Goal: Communication & Community: Answer question/provide support

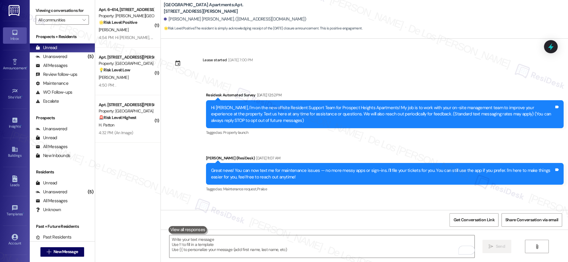
scroll to position [5184, 0]
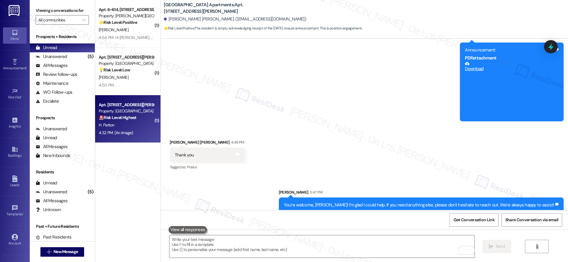
click at [111, 113] on div "Property: Prospect Heights Apartments" at bounding box center [126, 111] width 55 height 6
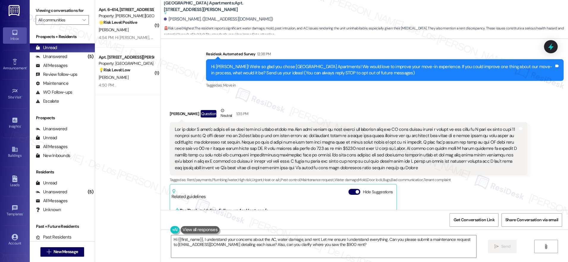
scroll to position [41, 0]
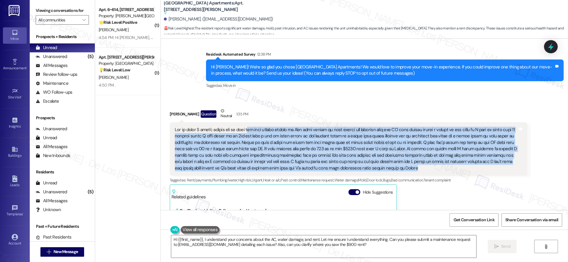
drag, startPoint x: 240, startPoint y: 130, endPoint x: 390, endPoint y: 171, distance: 155.8
click at [390, 171] on div at bounding box center [346, 149] width 343 height 45
click at [259, 130] on div at bounding box center [346, 149] width 343 height 45
drag, startPoint x: 251, startPoint y: 131, endPoint x: 342, endPoint y: 165, distance: 97.9
click at [342, 165] on div at bounding box center [346, 149] width 343 height 45
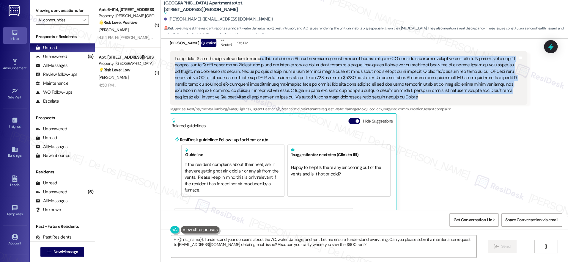
scroll to position [111, 0]
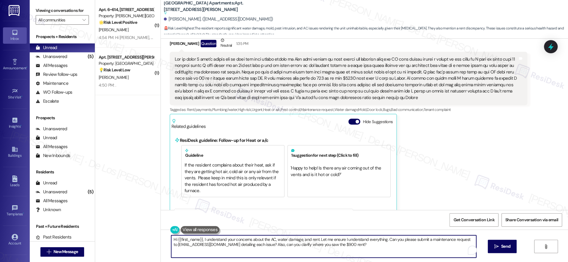
drag, startPoint x: 313, startPoint y: 238, endPoint x: 326, endPoint y: 251, distance: 17.9
click at [383, 257] on textarea "Hi {{first_name}}, I understand your concerns about the AC, water damage, and r…" at bounding box center [323, 246] width 305 height 22
drag, startPoint x: 313, startPoint y: 240, endPoint x: 365, endPoint y: 253, distance: 53.7
click at [365, 254] on textarea "Hi {{first_name}}, I understand your concerns about the AC, water damage, and r…" at bounding box center [321, 246] width 305 height 22
click at [341, 240] on textarea "Hi {{first_name}}, I understand your concerns about the AC, water damage, and r…" at bounding box center [321, 246] width 305 height 22
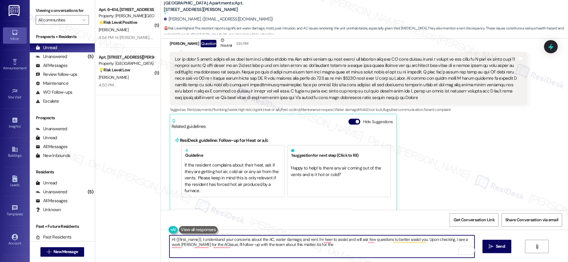
click at [318, 246] on textarea "Hi {{first_name}}, I understand your concerns about the AC, water damage, and r…" at bounding box center [321, 246] width 305 height 22
drag, startPoint x: 283, startPoint y: 246, endPoint x: 414, endPoint y: 254, distance: 131.0
click at [414, 254] on textarea "Hi {{first_name}}, I understand your concerns about the AC, water damage, and r…" at bounding box center [321, 246] width 305 height 22
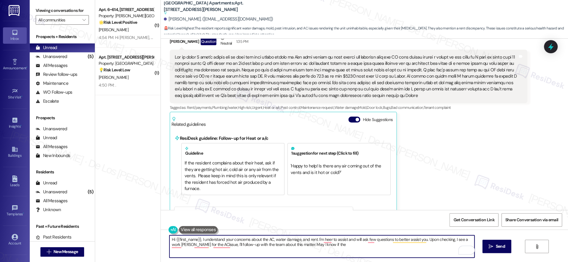
scroll to position [113, 0]
drag, startPoint x: 283, startPoint y: 245, endPoint x: 323, endPoint y: 250, distance: 40.2
click at [323, 250] on textarea "Hi {{first_name}}, I understand your concerns about the AC, water damage, and r…" at bounding box center [321, 246] width 305 height 22
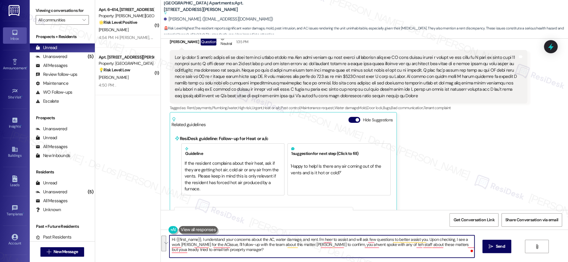
paste textarea "’m here to assist and will ask a few questions so I can better help you. I see …"
click at [278, 246] on textarea "Hi {{first_name}}, I understand your concerns about the AC, water damage, and r…" at bounding box center [321, 246] width 305 height 22
click at [311, 248] on textarea "Hi {{first_name}}, I understand your concerns about the AC, water damage, and r…" at bounding box center [321, 246] width 305 height 22
drag, startPoint x: 458, startPoint y: 245, endPoint x: 463, endPoint y: 251, distance: 8.4
click at [463, 251] on textarea "Hi {{first_name}}, I understand your concerns about the AC, water damage, and r…" at bounding box center [321, 246] width 305 height 22
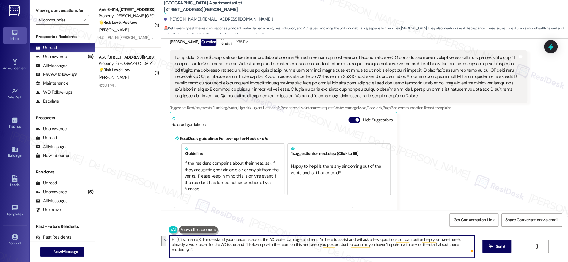
paste textarea "upda"
type textarea "Hi {{first_name}}, I understand your concerns about the AC, water damage, and r…"
click at [491, 245] on icon "" at bounding box center [490, 246] width 4 height 5
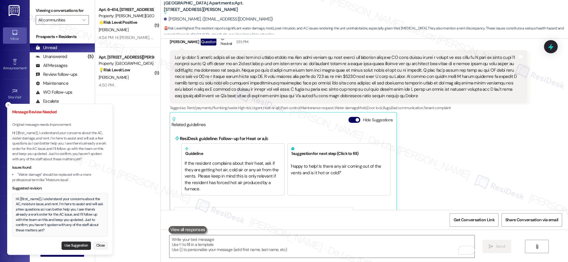
click at [77, 243] on button "Use Suggestion" at bounding box center [75, 245] width 29 height 8
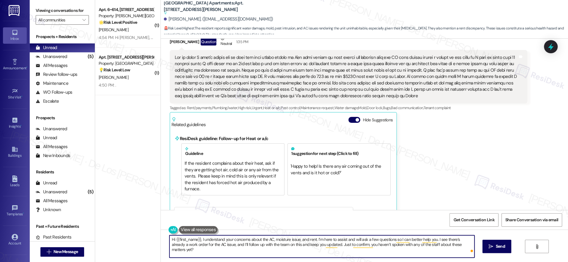
click at [324, 248] on textarea "Hi {{first_name}}, I understand your concerns about the AC, moisture issue, and…" at bounding box center [321, 246] width 305 height 22
click at [271, 240] on textarea "Hi {{first_name}}, I understand your concerns about the AC, moisture issue, and…" at bounding box center [321, 246] width 305 height 22
drag, startPoint x: 295, startPoint y: 240, endPoint x: 273, endPoint y: 237, distance: 22.1
click at [272, 239] on textarea "Hi {{first_name}}, I understand your concerns about the AC, moisture issue, and…" at bounding box center [321, 246] width 305 height 22
type textarea "Hi {{first_name}}, I understand your concerns about the AC, water damage, and r…"
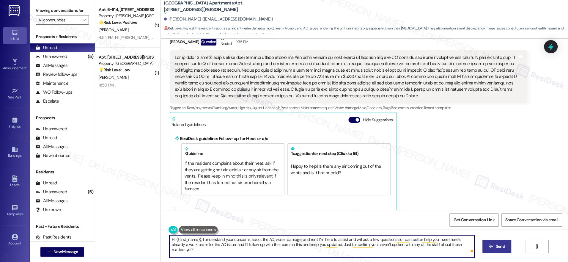
click at [489, 246] on icon "" at bounding box center [490, 246] width 4 height 5
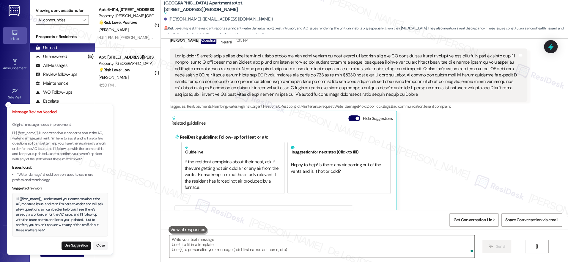
scroll to position [115, 0]
click at [82, 245] on button "Use Suggestion" at bounding box center [75, 245] width 29 height 8
type textarea "Hi {{first_name}}, I understand your concerns about the AC, moisture issue, and…"
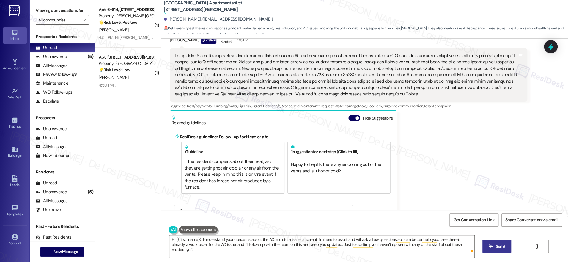
click at [490, 246] on icon "" at bounding box center [490, 246] width 4 height 5
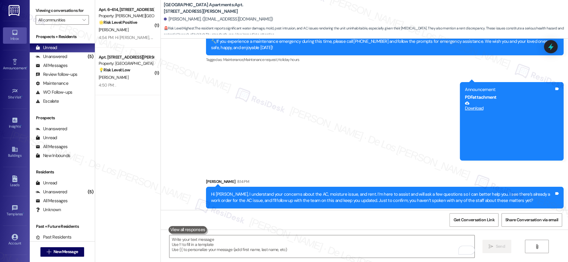
scroll to position [349, 0]
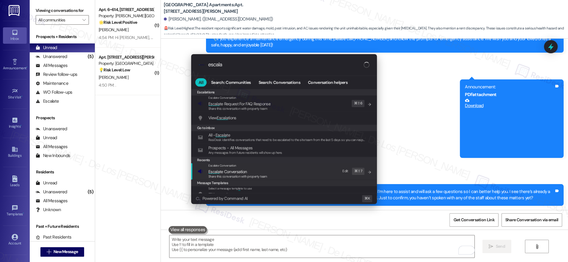
type input "escala"
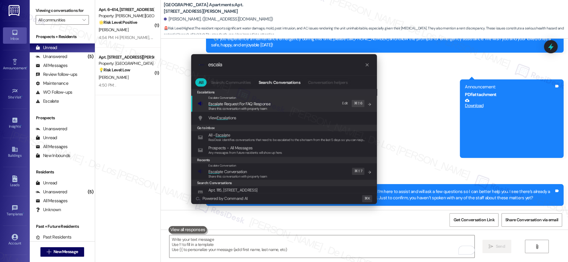
drag, startPoint x: 261, startPoint y: 169, endPoint x: 261, endPoint y: 145, distance: 24.7
click at [261, 169] on span "Escala te Conversation" at bounding box center [237, 171] width 59 height 7
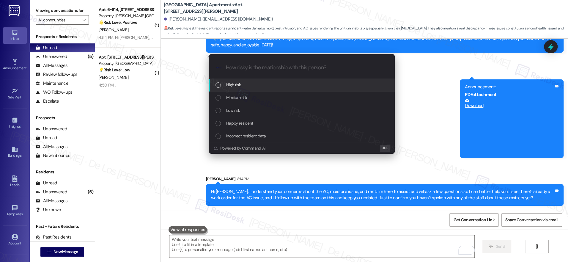
click at [246, 85] on div "High risk" at bounding box center [302, 84] width 174 height 7
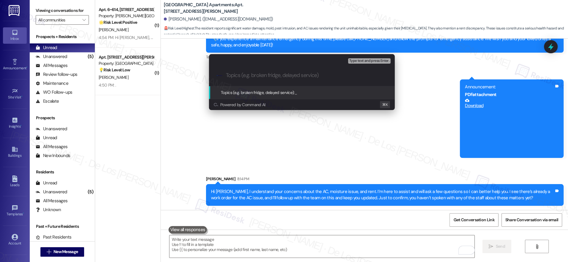
paste input "9471"
click at [227, 73] on input "9471" at bounding box center [304, 75] width 157 height 6
click at [312, 73] on input "Follow-up on work order #9471" at bounding box center [304, 75] width 157 height 6
click at [369, 76] on input "Follow-up on work order #9471 - AC issue and other move-in issues (water damage…" at bounding box center [304, 75] width 157 height 6
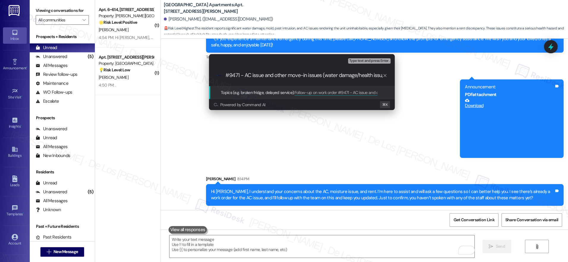
type input "Follow-up on work order #9471 - AC issue and other move-in issues (water damage…"
click at [354, 77] on input "Follow-up on work order #9471 - AC issue and other move-in issues (water damage…" at bounding box center [304, 75] width 157 height 6
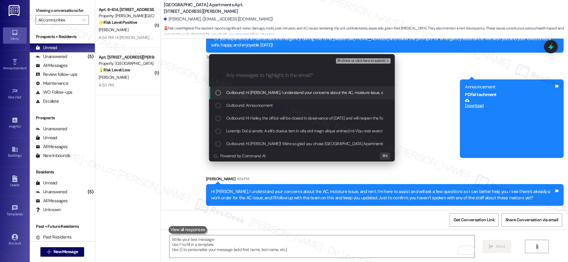
scroll to position [0, 0]
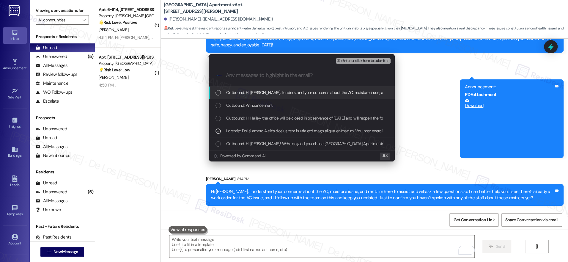
drag, startPoint x: 355, startPoint y: 61, endPoint x: 350, endPoint y: 59, distance: 6.1
click at [355, 61] on span "⌘+Enter or click here to submit" at bounding box center [361, 61] width 48 height 4
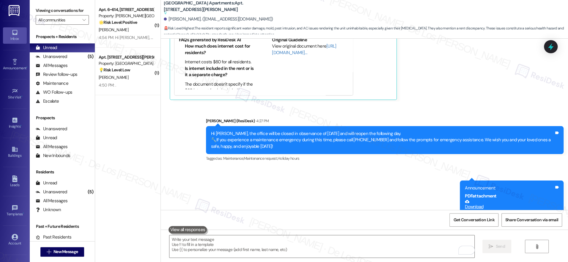
scroll to position [434, 0]
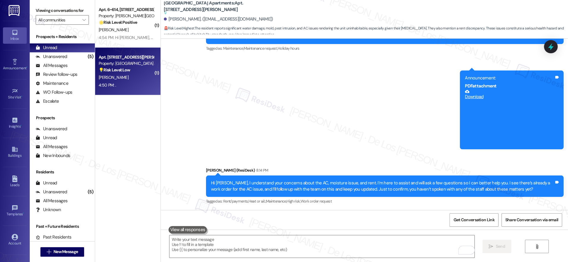
click at [123, 81] on div "I. Wallace" at bounding box center [126, 77] width 56 height 7
type textarea "Fetching suggested responses. Please feel free to read through the conversation…"
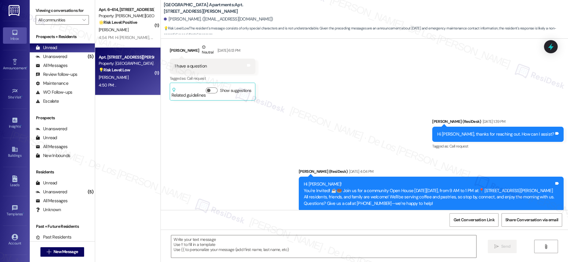
type textarea "Fetching suggested responses. Please feel free to read through the conversation…"
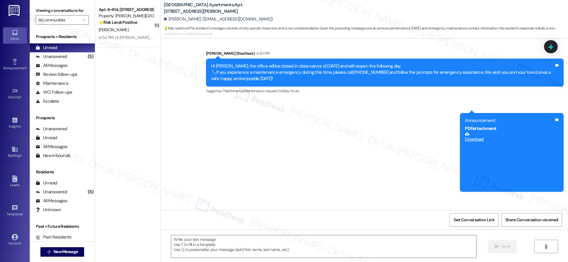
scroll to position [1484, 0]
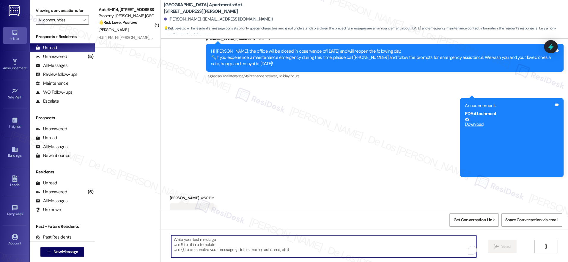
click at [220, 249] on textarea "To enrich screen reader interactions, please activate Accessibility in Grammarl…" at bounding box center [323, 246] width 305 height 22
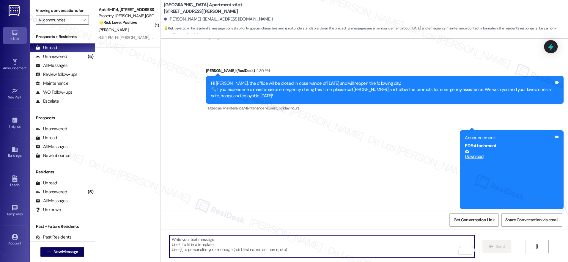
scroll to position [1443, 0]
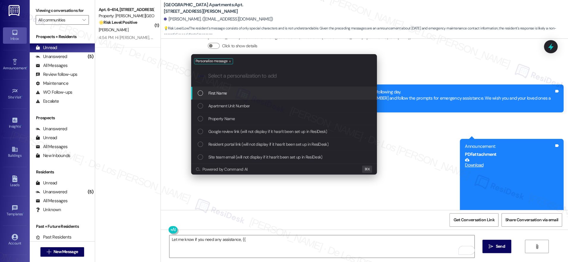
click at [239, 95] on div "First Name" at bounding box center [285, 93] width 174 height 7
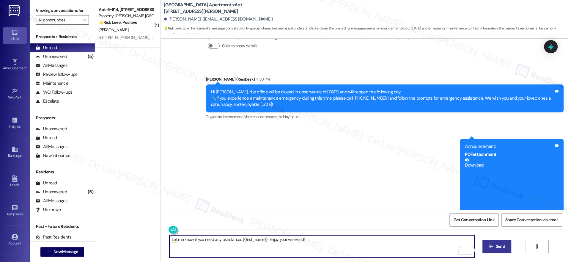
type textarea "Let me know if you need any assistance, {{first_name}}! Enjoy your weekend!"
click at [502, 246] on span "Send" at bounding box center [500, 246] width 9 height 6
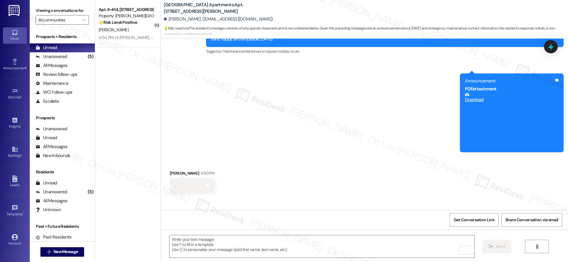
scroll to position [1525, 0]
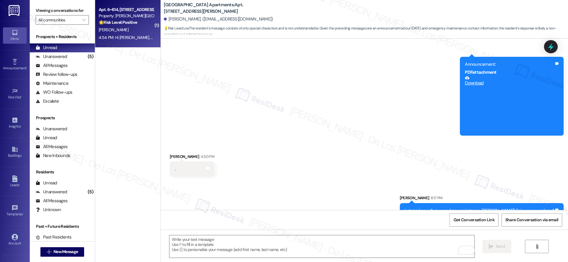
click at [121, 31] on div "C. Brulloths" at bounding box center [126, 29] width 56 height 7
type textarea "Fetching suggested responses. Please feel free to read through the conversation…"
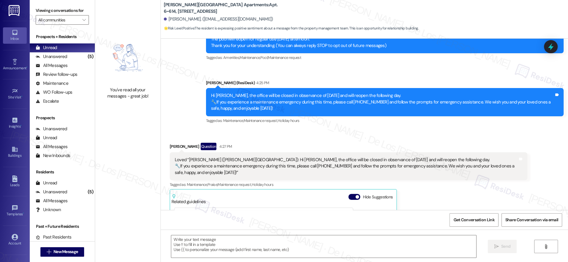
scroll to position [13, 0]
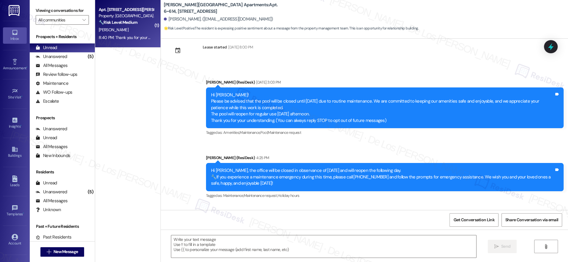
click at [134, 25] on div "🔧 Risk Level: Medium The resident's message 'I do..' in response to 'Let me kno…" at bounding box center [126, 22] width 55 height 6
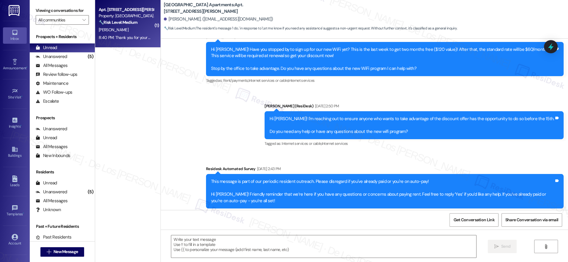
type textarea "Fetching suggested responses. Please feel free to read through the conversation…"
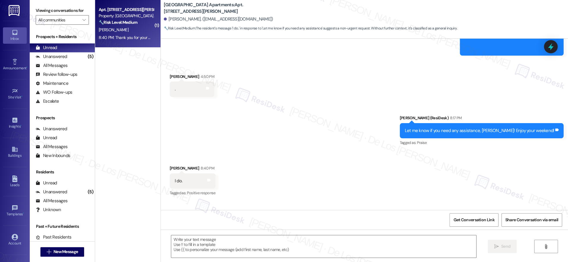
scroll to position [1641, 0]
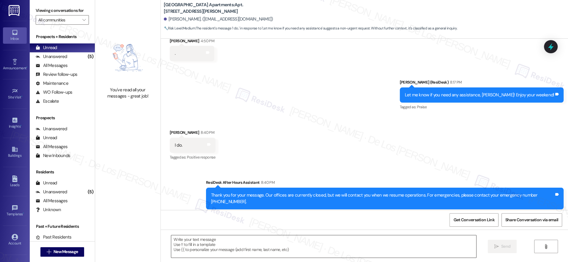
click at [214, 249] on textarea at bounding box center [323, 246] width 305 height 22
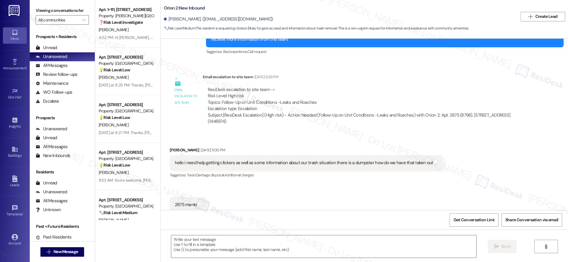
scroll to position [476, 0]
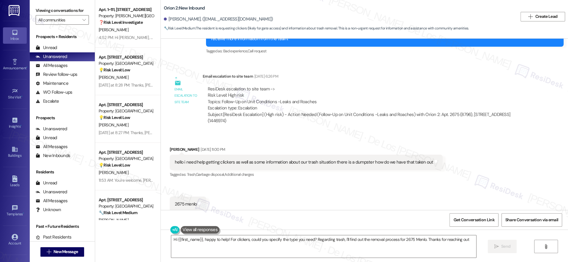
type textarea "Hi {{first_name}}, happy to help! For clickers, could you specify the type you …"
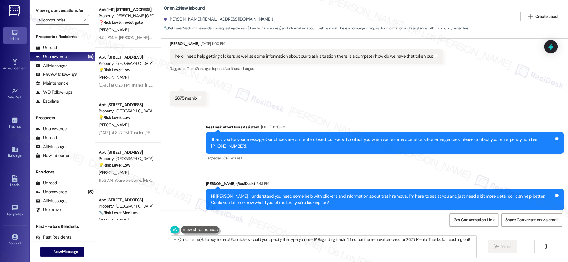
scroll to position [583, 0]
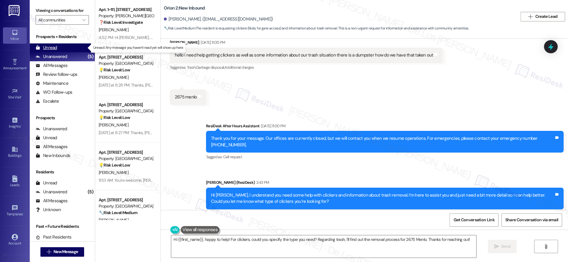
click at [74, 48] on div "Unread (0)" at bounding box center [62, 47] width 65 height 9
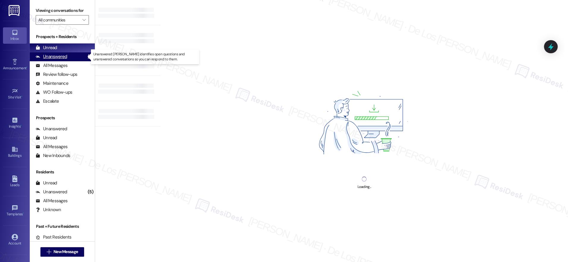
click at [77, 53] on div "Unanswered (5)" at bounding box center [62, 56] width 65 height 9
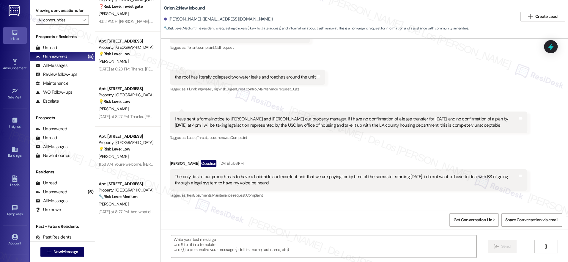
scroll to position [18, 0]
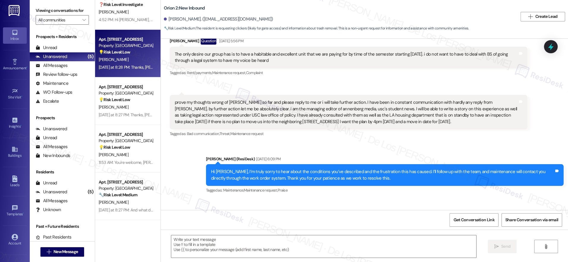
type textarea "Fetching suggested responses. Please feel free to read through the conversation…"
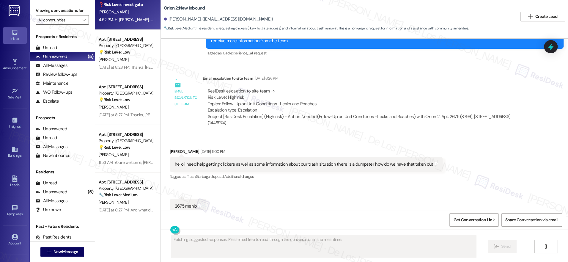
scroll to position [476, 0]
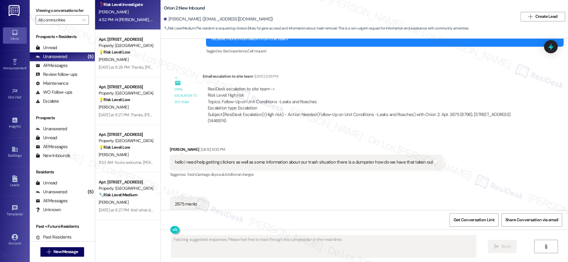
click at [118, 21] on div "4:52 PM: Hi [PERSON_NAME], Please disregard the previous message. Here's the up…" at bounding box center [308, 19] width 419 height 5
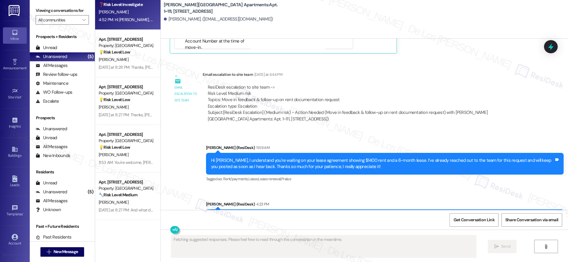
scroll to position [750, 0]
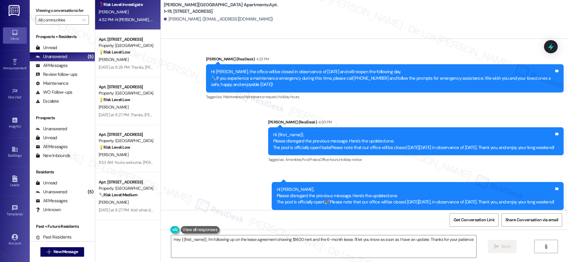
type textarea "Hey {{first_name}}, I'm following up on the lease agreement showing $1400 rent …"
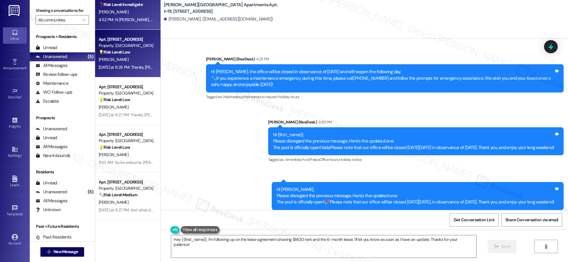
click at [108, 59] on div "J. Kastor" at bounding box center [126, 59] width 56 height 7
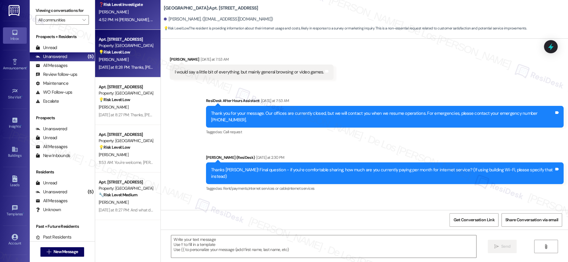
click at [121, 14] on div "[PERSON_NAME]" at bounding box center [126, 11] width 56 height 7
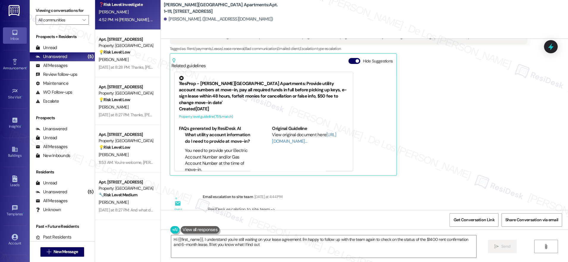
type textarea "Hi {{first_name}}, I understand you're still waiting on your lease agreement. I…"
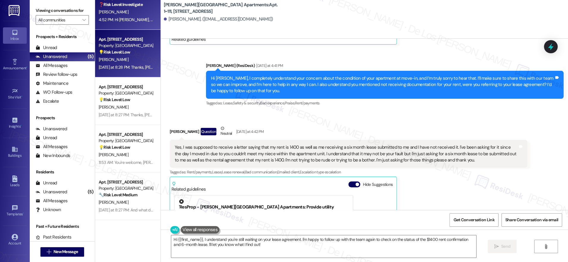
click at [124, 68] on div "Yesterday at 8:28 PM: Thanks, Jacob! We really appreciate you sharing this info…" at bounding box center [270, 66] width 342 height 5
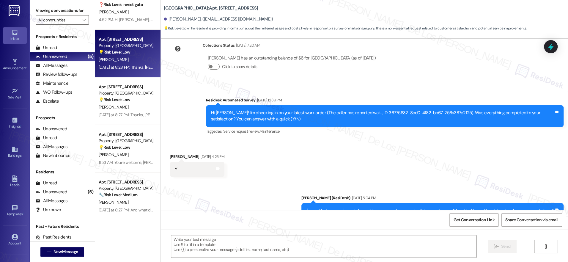
type textarea "Fetching suggested responses. Please feel free to read through the conversation…"
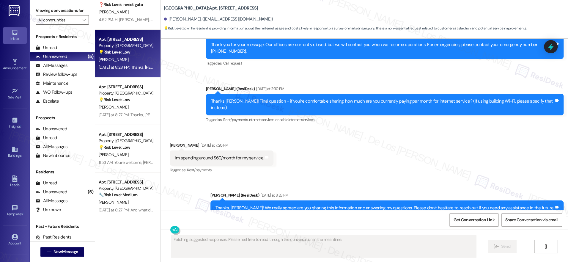
scroll to position [807, 0]
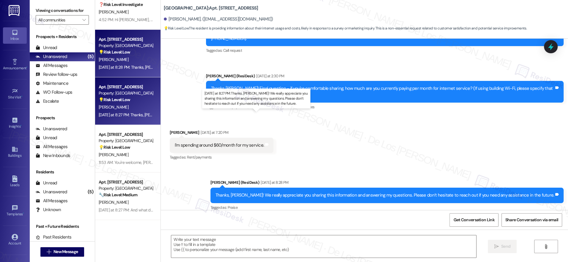
click at [111, 113] on div "Yesterday at 8:27 PM: Thanks, Cindy! We really appreciate you sharing this info…" at bounding box center [269, 114] width 341 height 5
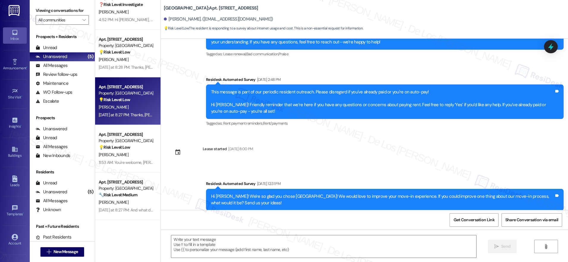
type textarea "Fetching suggested responses. Please feel free to read through the conversation…"
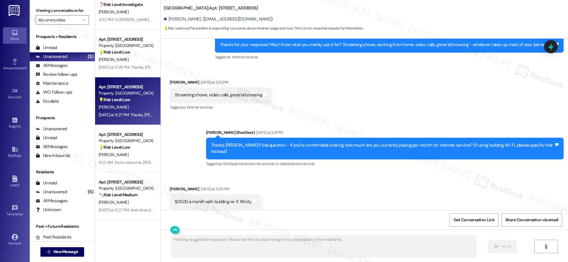
scroll to position [1264, 0]
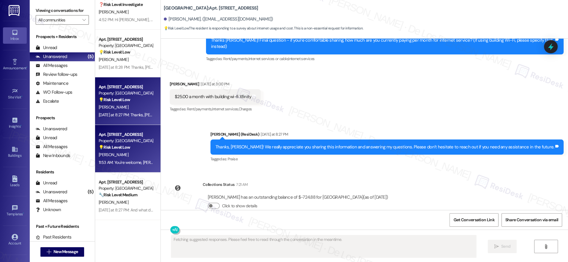
click at [99, 153] on span "[PERSON_NAME]" at bounding box center [114, 154] width 30 height 5
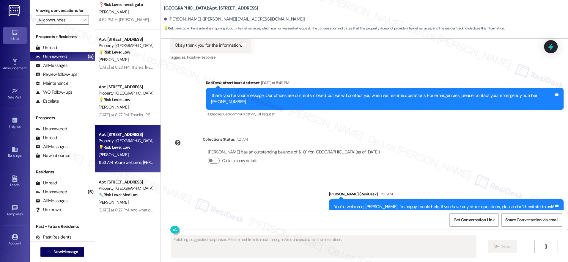
scroll to position [1873, 0]
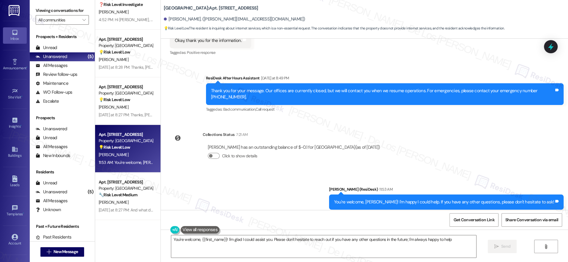
type textarea "You're welcome, {{first_name}}! I'm glad I could assist you. Please don't hesit…"
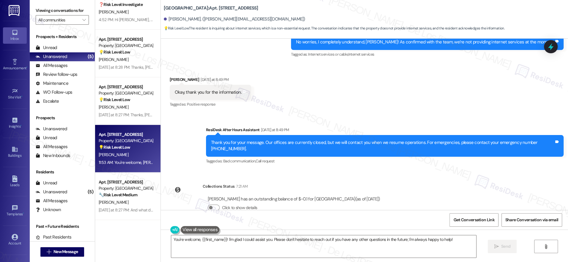
scroll to position [1812, 0]
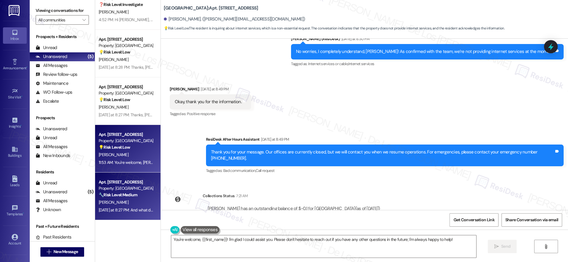
click at [100, 195] on strong "🔧 Risk Level: Medium" at bounding box center [118, 194] width 39 height 5
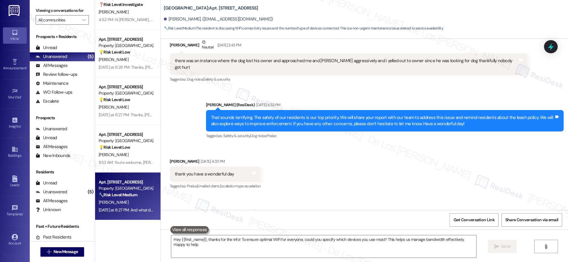
type textarea "Hey {{first_name}}, thanks for the info! To ensure optimal WiFi for everyone, c…"
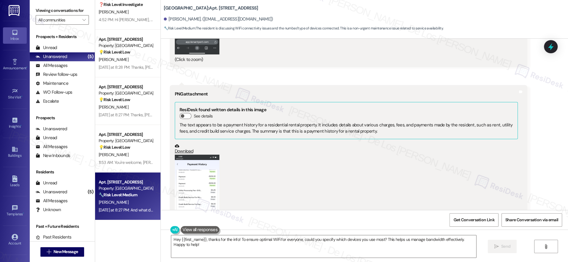
scroll to position [1973, 0]
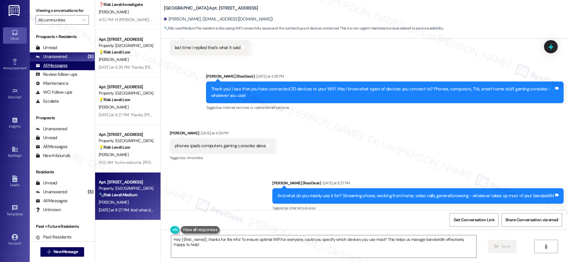
click at [75, 64] on div "All Messages (undefined)" at bounding box center [62, 65] width 65 height 9
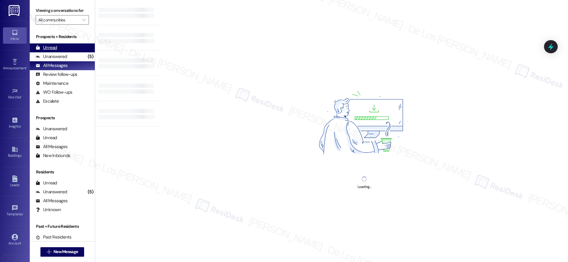
click at [77, 49] on div "Unread (0)" at bounding box center [62, 47] width 65 height 9
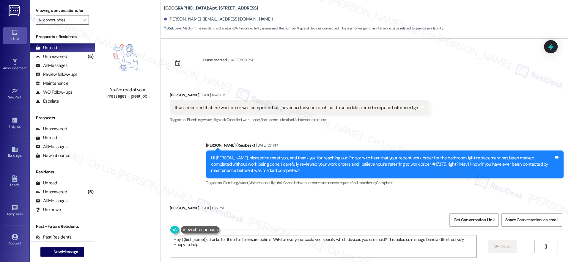
type textarea "Hey {{first_name}}, thanks for the info! To ensure optimal WiFi for everyone, c…"
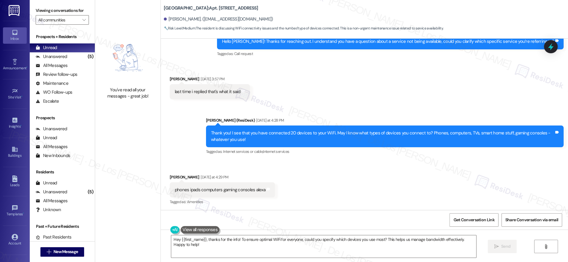
scroll to position [1923, 0]
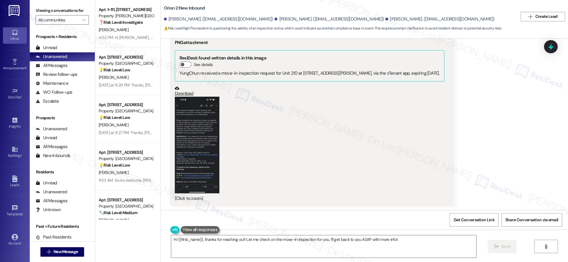
scroll to position [393, 0]
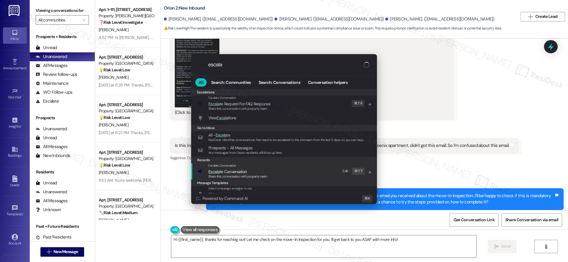
type input "escala"
click at [258, 178] on span "Share this conversation with property team" at bounding box center [237, 176] width 59 height 4
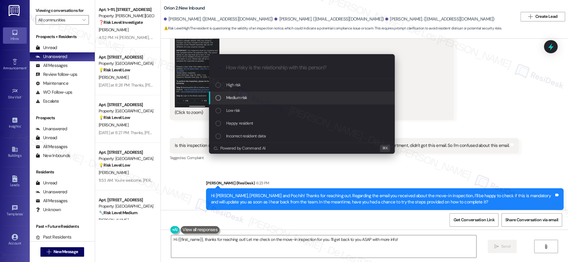
click at [268, 100] on div "Medium risk" at bounding box center [302, 97] width 174 height 7
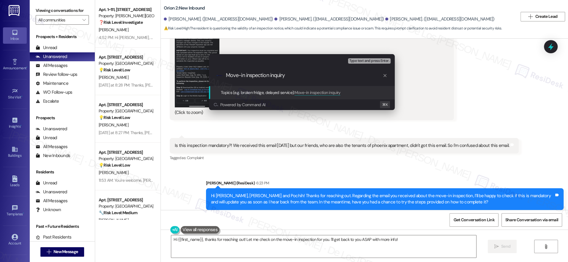
type input "Move-in inspection inquiry"
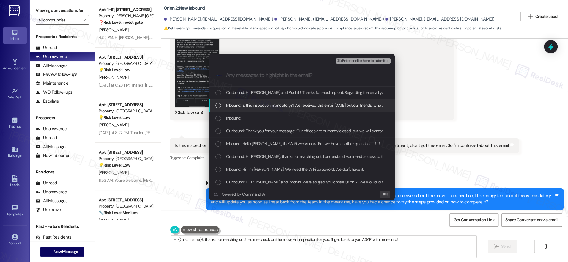
click at [311, 104] on span "Inbound: Is this inspection mandatory?! We received this email today but our fr…" at bounding box center [386, 105] width 321 height 7
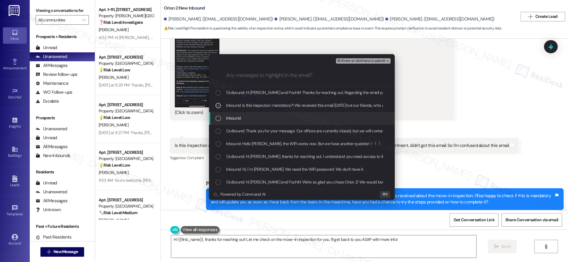
click at [294, 115] on div "Inbound:" at bounding box center [302, 118] width 174 height 7
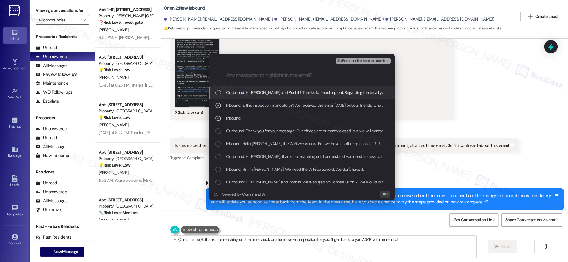
click at [369, 61] on span "⌘+Enter or click here to submit" at bounding box center [361, 61] width 48 height 4
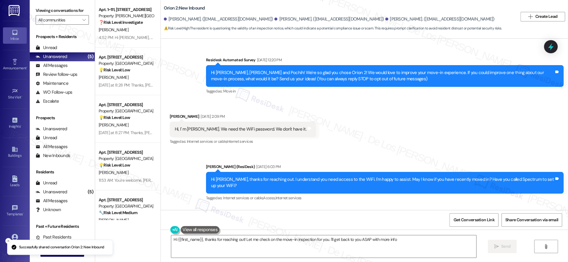
type textarea "Hi {{first_name}}, thanks for reaching out! Let me check on the move-in inspect…"
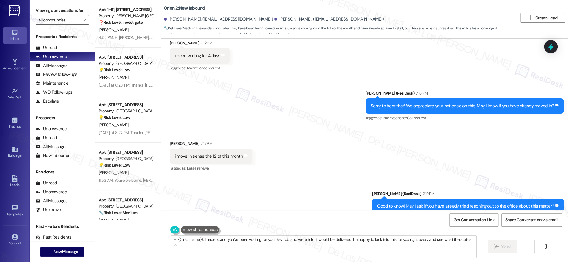
scroll to position [857, 0]
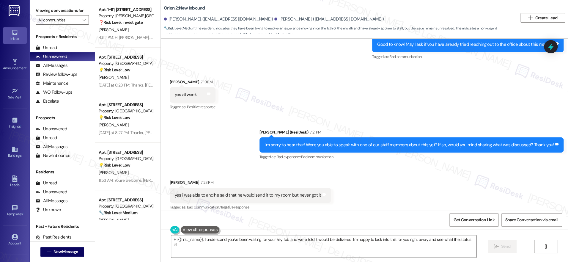
click at [283, 238] on textarea "Hi {{first_name}}, I understand you've been waiting for your key fob and were t…" at bounding box center [323, 246] width 305 height 22
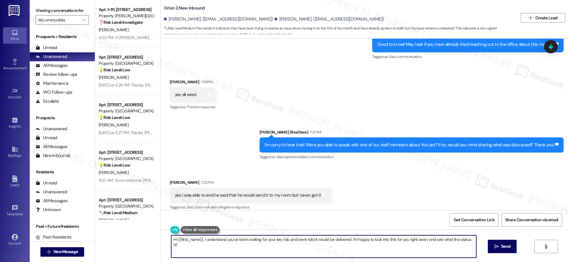
click at [283, 238] on textarea "Hi {{first_name}}, I understand you've been waiting for your key fob and were t…" at bounding box center [323, 246] width 305 height 22
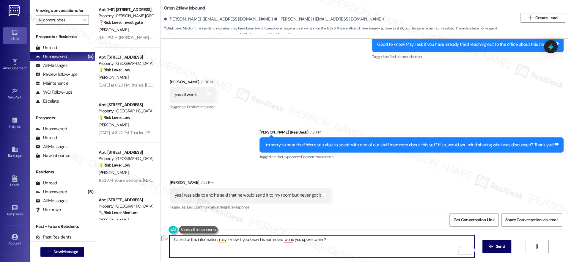
paste textarea "Hi {{first_name}}, thanks for this information. May I know his name and when yo…"
drag, startPoint x: 199, startPoint y: 238, endPoint x: 135, endPoint y: 227, distance: 65.5
click at [135, 227] on div "Apt. 1~111, 1600 Lansdowne Dr Property: Alderman Park Apartments ❓ Risk Level: …" at bounding box center [331, 131] width 473 height 262
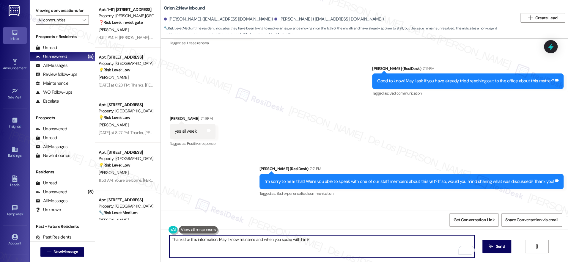
scroll to position [780, 0]
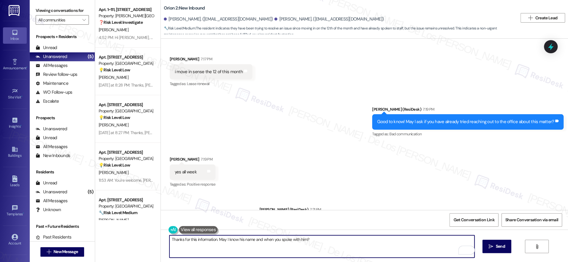
click at [234, 239] on textarea "Thanks for this information. May I know his name and when you spoke with him?" at bounding box center [321, 246] width 305 height 22
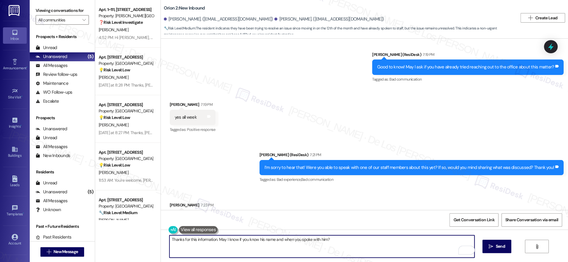
scroll to position [857, 0]
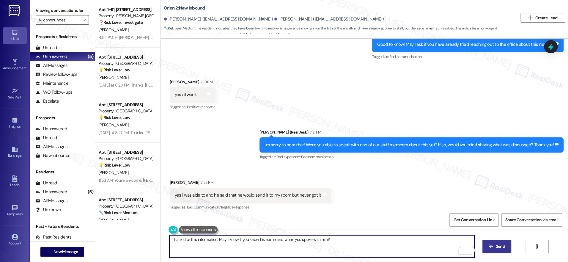
type textarea "Thanks for this information. May I know if you know his name and when you spoke…"
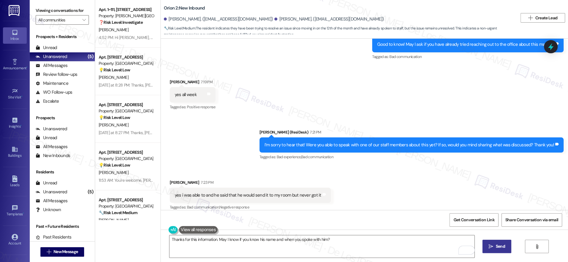
click at [493, 249] on span " Send" at bounding box center [496, 246] width 19 height 6
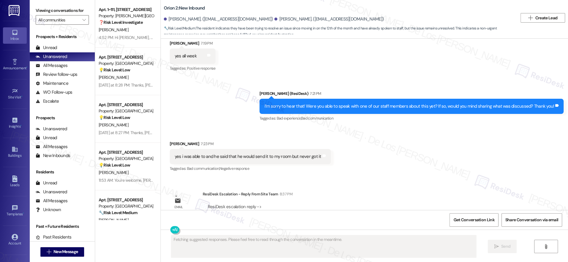
scroll to position [961, 0]
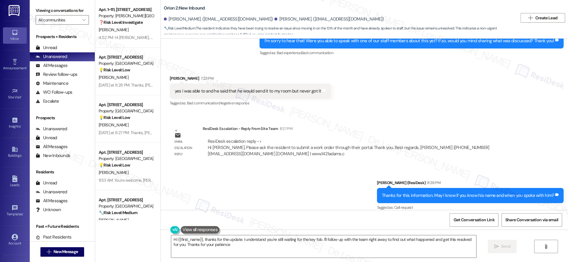
type textarea "Hi {{first_name}}, thanks for the update. I understand you're still waiting for…"
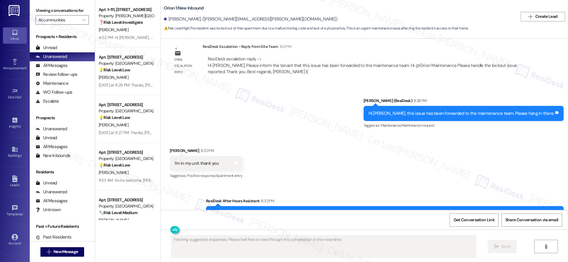
scroll to position [2301, 0]
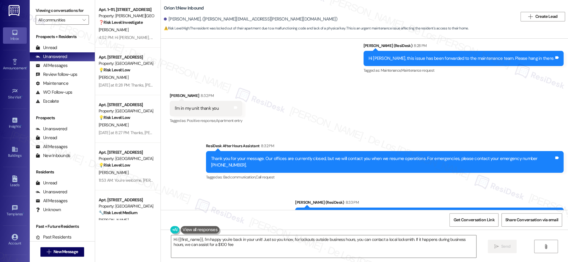
type textarea "Hi {{first_name}}, I'm happy you're back in your unit! Just so you know, for lo…"
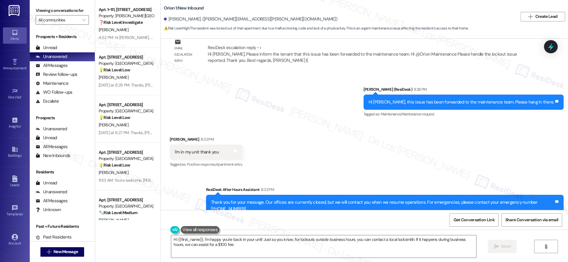
scroll to position [2202, 0]
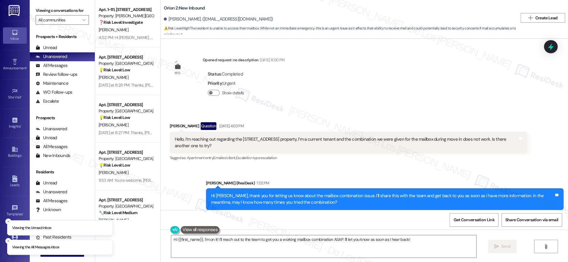
scroll to position [174, 0]
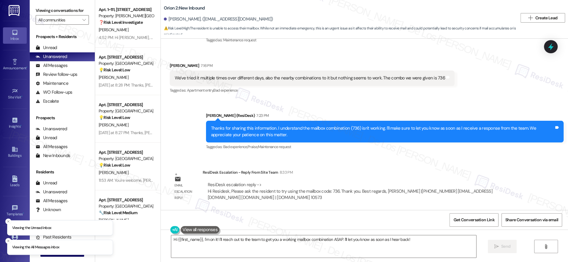
click at [268, 243] on textarea "Hi {{first_name}}, I'm on it! I'll reach out to the team to get you a working m…" at bounding box center [323, 246] width 305 height 22
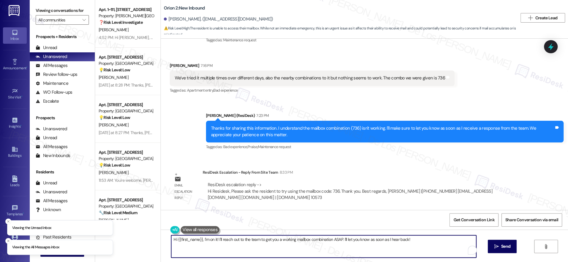
click at [268, 243] on textarea "Hi {{first_name}}, I'm on it! I'll reach out to the team to get you a working m…" at bounding box center [323, 246] width 305 height 22
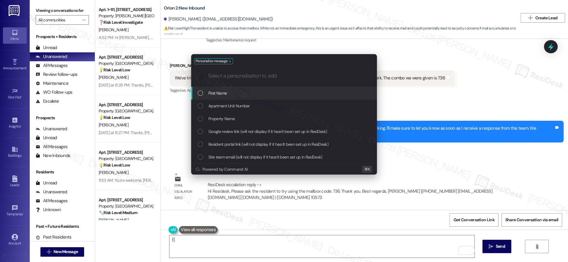
drag, startPoint x: 238, startPoint y: 90, endPoint x: 284, endPoint y: 103, distance: 47.8
click at [238, 90] on div "First Name" at bounding box center [285, 93] width 174 height 7
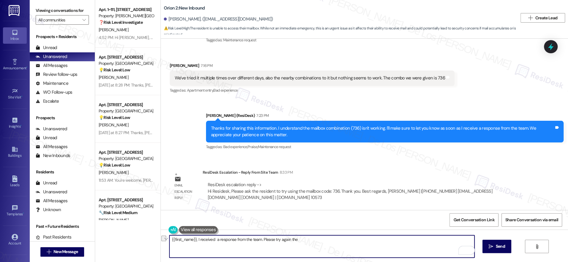
drag, startPoint x: 275, startPoint y: 240, endPoint x: 332, endPoint y: 247, distance: 56.7
click at [331, 248] on textarea "{{first_name}}, I received a response from the team. Please try again the" at bounding box center [321, 246] width 305 height 22
drag, startPoint x: 336, startPoint y: 239, endPoint x: 379, endPoint y: 251, distance: 44.1
click at [379, 251] on textarea "{{first_name}}, I received a response from the team. Please try using the same …" at bounding box center [321, 246] width 305 height 22
type textarea "{{first_name}}, I received a response from the team. Please try using the same …"
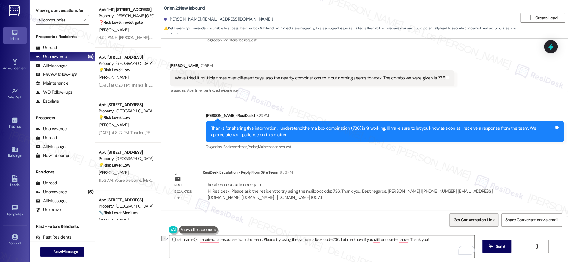
click at [466, 221] on span "Get Conversation Link" at bounding box center [473, 220] width 41 height 6
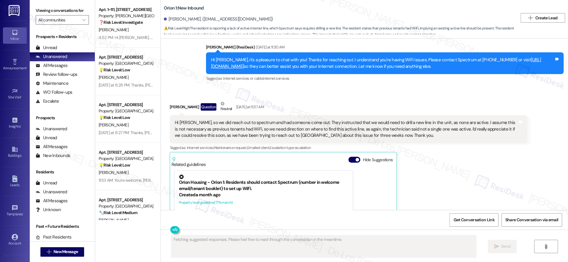
scroll to position [337, 0]
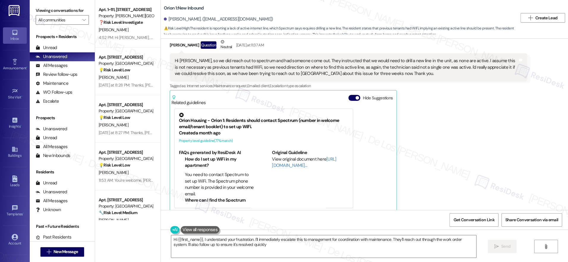
type textarea "Hi {{first_name}}, I understand your frustration. I'll immediately escalate thi…"
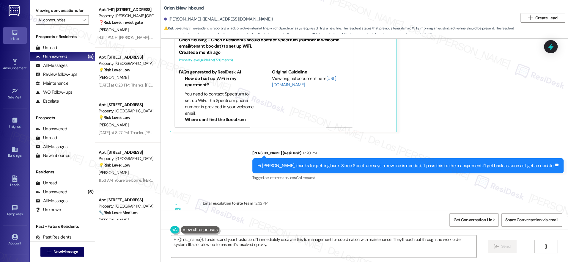
scroll to position [515, 0]
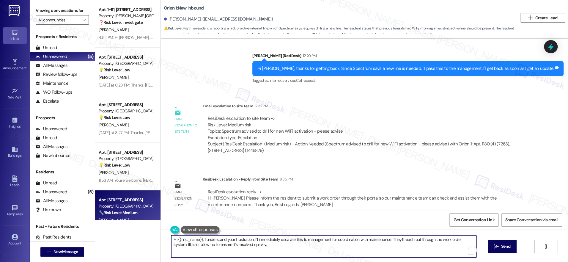
drag, startPoint x: 272, startPoint y: 251, endPoint x: 139, endPoint y: 213, distance: 138.5
click at [139, 213] on div "Apt. 1~111, [STREET_ADDRESS] Property: [PERSON_NAME][GEOGRAPHIC_DATA] Apartment…" at bounding box center [331, 131] width 473 height 262
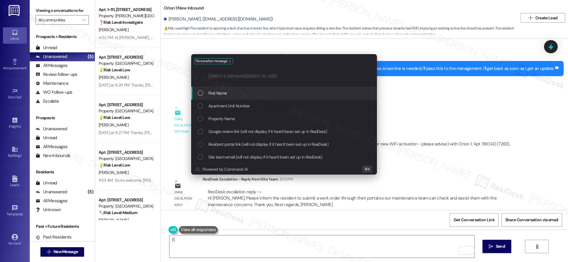
drag, startPoint x: 221, startPoint y: 90, endPoint x: 263, endPoint y: 97, distance: 42.4
click at [222, 90] on span "First Name" at bounding box center [217, 93] width 18 height 7
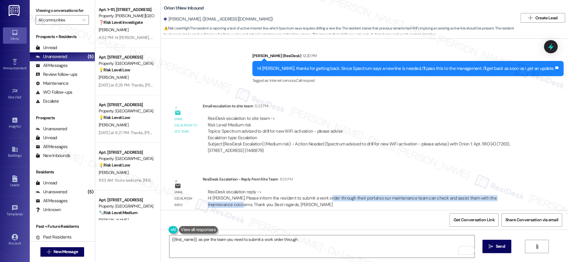
drag, startPoint x: 317, startPoint y: 192, endPoint x: 440, endPoint y: 215, distance: 125.1
click at [530, 191] on div "Announcement, sent via SMS [PERSON_NAME] (ResiDesk) [DATE] 5:52 PM Hi [PERSON_N…" at bounding box center [364, 124] width 407 height 171
copy div "through their portal so our maintenance team can check and assist them with the…"
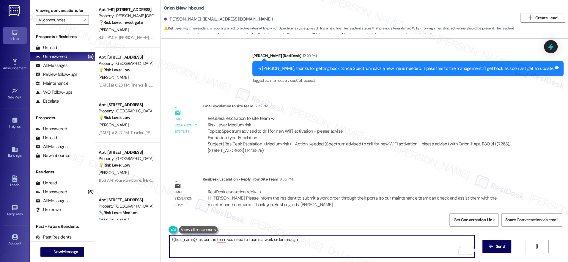
click at [342, 242] on textarea "{{first_name}}, as per the team you need to submit a work order through" at bounding box center [321, 246] width 305 height 22
paste textarea "through their portal so our maintenance team can check and assist them with the…"
drag, startPoint x: 316, startPoint y: 240, endPoint x: 313, endPoint y: 239, distance: 4.0
click at [293, 240] on textarea "{{first_name}}, as per the team you need to submit a work order through through…" at bounding box center [321, 246] width 305 height 22
drag, startPoint x: 404, startPoint y: 239, endPoint x: 436, endPoint y: 211, distance: 42.7
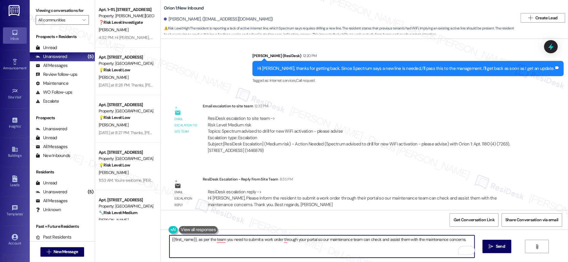
click at [404, 239] on textarea "{{first_name}}, as per the team you need to submit a work order through your po…" at bounding box center [321, 246] width 305 height 22
drag, startPoint x: 461, startPoint y: 239, endPoint x: 468, endPoint y: 238, distance: 6.7
click at [461, 239] on textarea "{{first_name}}, as per the team you need to submit a work order through your po…" at bounding box center [321, 246] width 305 height 22
drag, startPoint x: 462, startPoint y: 239, endPoint x: 469, endPoint y: 243, distance: 7.6
click at [469, 243] on textarea "{{first_name}}, as per the team you need to submit a work order through your po…" at bounding box center [321, 246] width 305 height 22
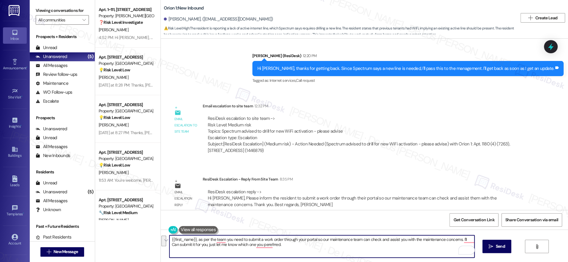
paste textarea "as per the team, you’ll need to submit a work order through your portal so our …"
click at [169, 239] on textarea "as per the team, you’ll need to submit a work order through your portal so our …" at bounding box center [321, 246] width 305 height 22
drag, startPoint x: 170, startPoint y: 245, endPoint x: 192, endPoint y: 245, distance: 22.6
click at [170, 245] on textarea "As per the team, you’ll need to submit a work order through your portal so our …" at bounding box center [321, 246] width 305 height 22
click at [252, 246] on textarea "As per the team, you’ll need to submit a work order through your portal so our …" at bounding box center [321, 246] width 305 height 22
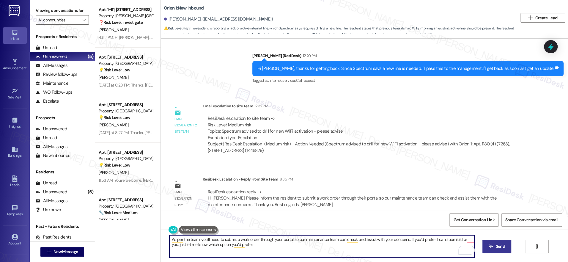
type textarea "As per the team, you’ll need to submit a work order through your portal so our …"
click at [496, 246] on span "Send" at bounding box center [500, 246] width 9 height 6
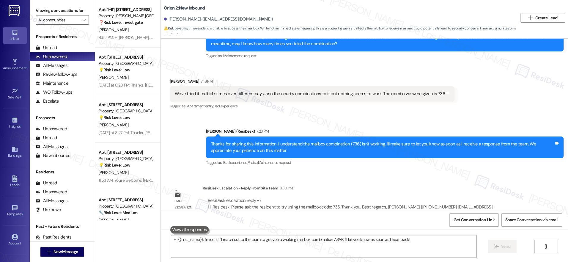
scroll to position [174, 0]
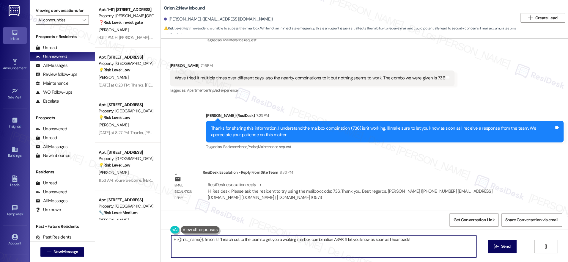
click at [274, 244] on textarea "Hi {{first_name}}, I'm on it! I'll reach out to the team to get you a working m…" at bounding box center [323, 246] width 305 height 22
paste textarea "I received a response from the team. Please try using the same mailbox code: 73…"
click at [169, 239] on textarea "I received a response from the team. Please try using the same mailbox code: 73…" at bounding box center [321, 246] width 305 height 22
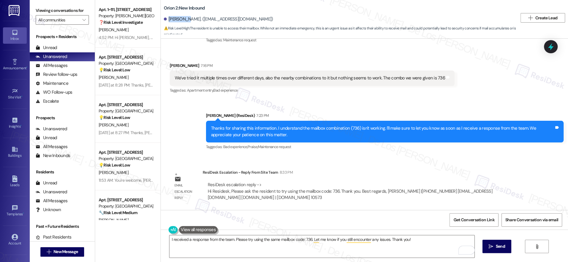
drag, startPoint x: 182, startPoint y: 19, endPoint x: 164, endPoint y: 18, distance: 17.9
click at [164, 18] on div "[PERSON_NAME]. ([EMAIL_ADDRESS][DOMAIN_NAME])" at bounding box center [218, 19] width 109 height 6
copy div "[GEOGRAPHIC_DATA]"
drag, startPoint x: 166, startPoint y: 239, endPoint x: 174, endPoint y: 239, distance: 8.3
click at [169, 239] on textarea "I received a response from the team. Please try using the same mailbox code: 73…" at bounding box center [321, 246] width 305 height 22
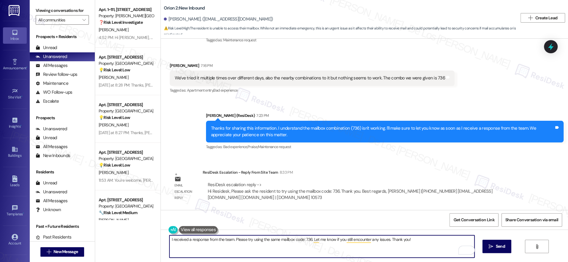
paste textarea "[GEOGRAPHIC_DATA]"
click at [427, 239] on textarea "Qingyang, I received a response from the team. Please try using the same mailbo…" at bounding box center [321, 246] width 305 height 22
type textarea "Qingyang, I received a response from the team. Please try using the same mailbo…"
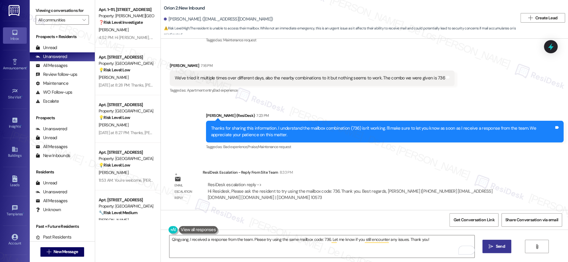
click at [499, 247] on span "Send" at bounding box center [500, 246] width 9 height 6
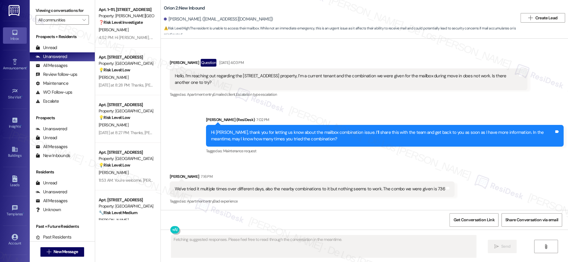
scroll to position [224, 0]
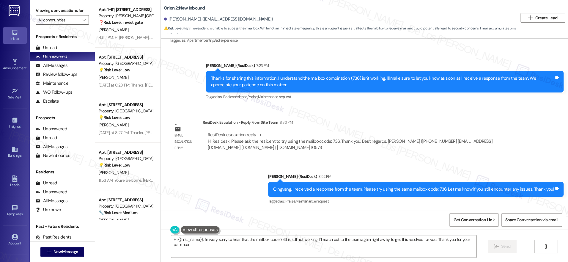
type textarea "Hi {{first_name}}, I'm very sorry to hear that the mailbox code 736 is still no…"
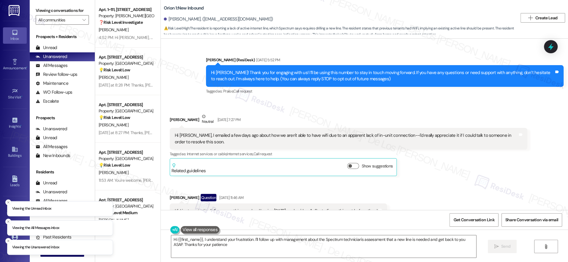
type textarea "Hi {{first_name}}, I understand your frustration. I'll follow up with managemen…"
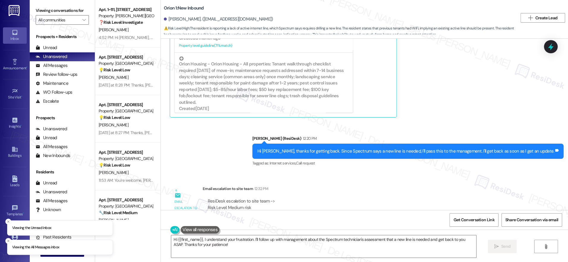
scroll to position [515, 0]
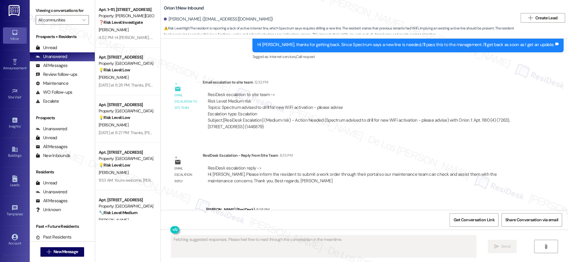
scroll to position [571, 0]
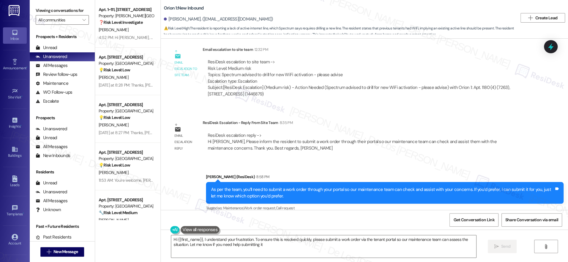
type textarea "Hi {{first_name}}, I understand your frustration. To ensure this is resolved qu…"
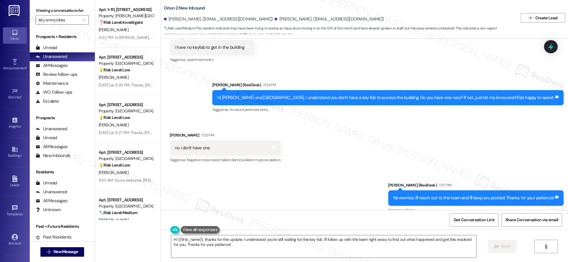
scroll to position [497, 0]
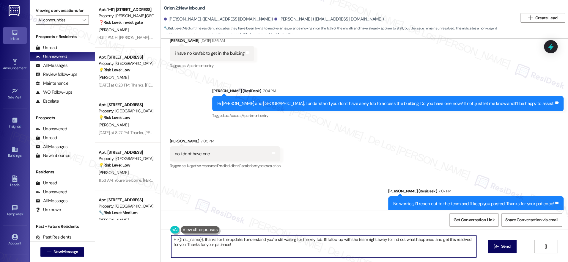
click at [299, 243] on textarea "Hi {{first_name}}, thanks for the update. I understand you're still waiting for…" at bounding box center [323, 246] width 305 height 22
paste textarea "as per the team, you’ll need to submit a work order through your portal so our …"
click at [171, 239] on textarea "as per the team, you’ll need to submit a work order through your portal so our …" at bounding box center [323, 246] width 305 height 22
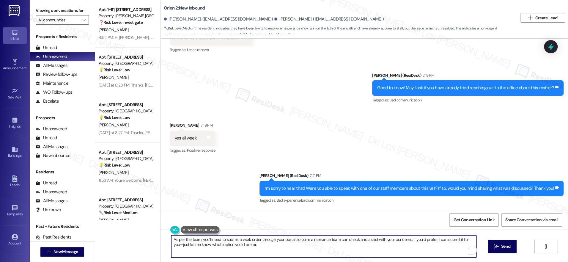
scroll to position [961, 0]
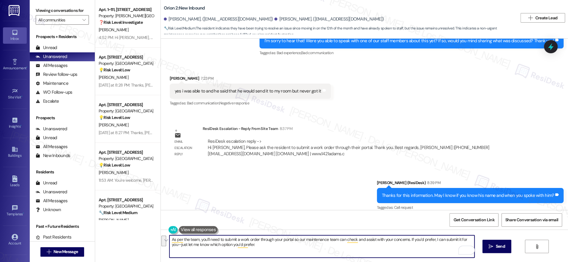
drag, startPoint x: 288, startPoint y: 239, endPoint x: 305, endPoint y: 248, distance: 18.8
click at [305, 248] on textarea "As per the team, you’ll need to submit a work order through your portal so our …" at bounding box center [321, 246] width 305 height 22
click at [411, 244] on textarea "As per the team, you’ll need to submit a work order through your portal so our …" at bounding box center [321, 246] width 305 height 22
drag, startPoint x: 405, startPoint y: 239, endPoint x: 289, endPoint y: 241, distance: 116.2
click at [289, 241] on textarea "As per the team, you’ll need to submit a work order through your portal so our …" at bounding box center [321, 246] width 305 height 22
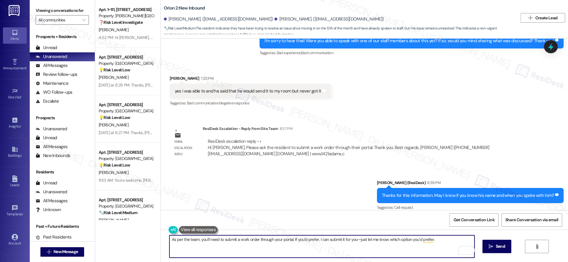
click at [354, 239] on textarea "As per the team, you’ll need to submit a work order through your portal. If you…" at bounding box center [321, 246] width 305 height 22
type textarea "As per the team, you’ll need to submit a work order through your portal. If you…"
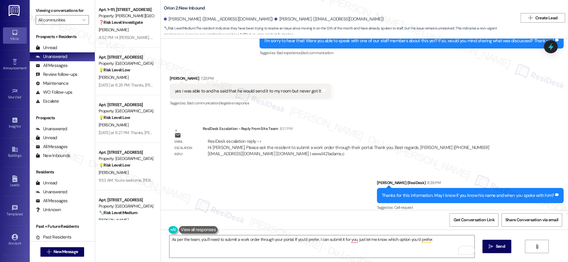
click at [260, 210] on div "Get Conversation Link Share Conversation via email" at bounding box center [364, 220] width 407 height 20
click at [498, 240] on button " Send" at bounding box center [496, 245] width 29 height 13
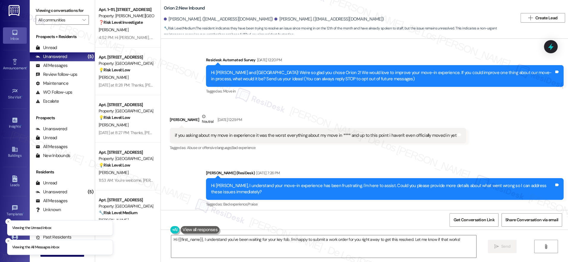
scroll to position [1011, 0]
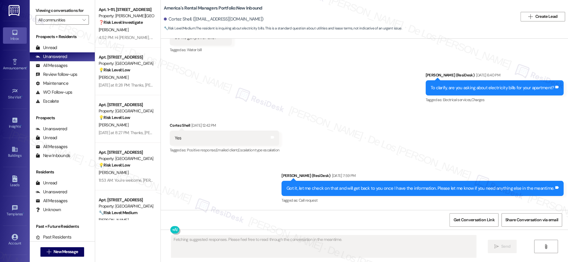
scroll to position [486, 0]
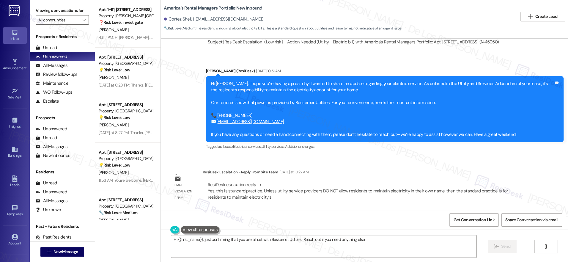
type textarea "Hi {{first_name}}, just confirming that you are all set with Bessemer Utilities…"
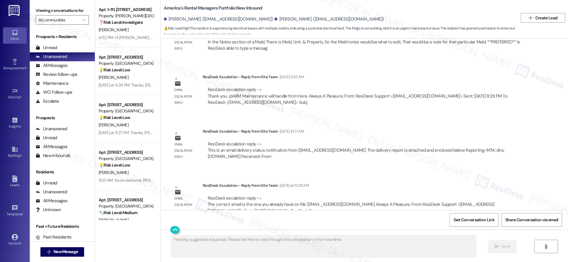
scroll to position [1039, 0]
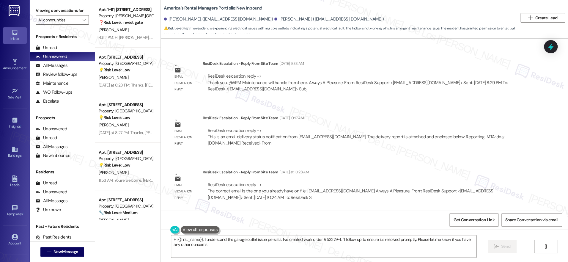
type textarea "Hi {{first_name}}, I understand the garage outlet issue persists. I've created …"
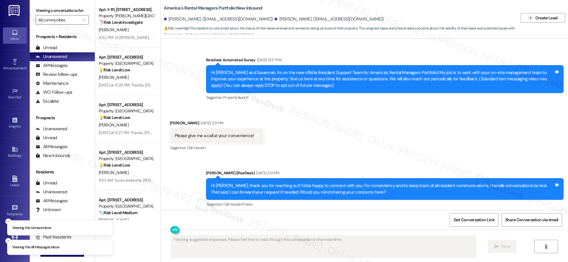
scroll to position [583, 0]
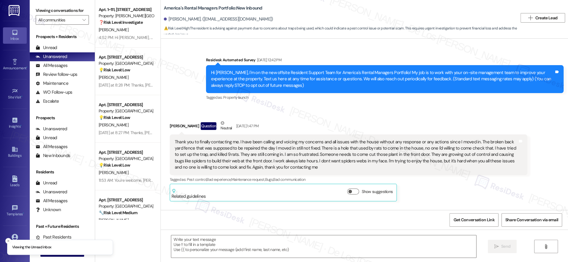
scroll to position [5451, 0]
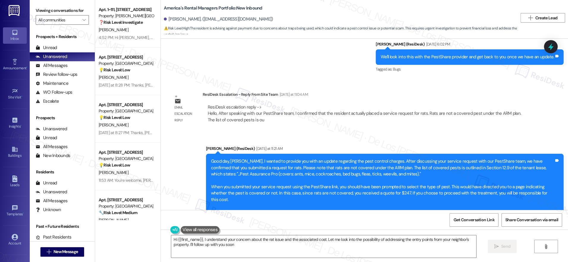
type textarea "Hi {{first_name}}, I understand your concern about the rat issue and the associ…"
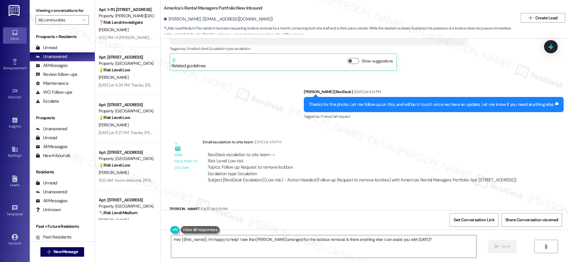
scroll to position [781, 0]
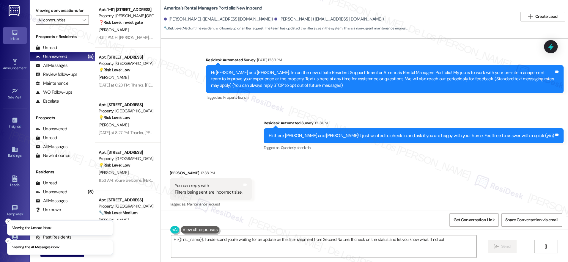
scroll to position [711, 0]
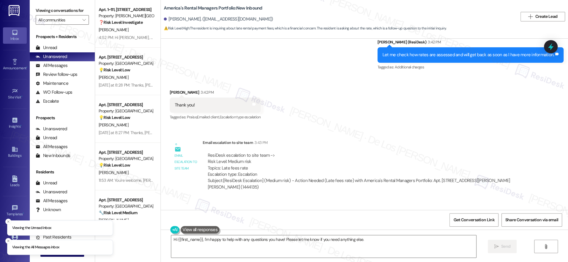
scroll to position [375, 0]
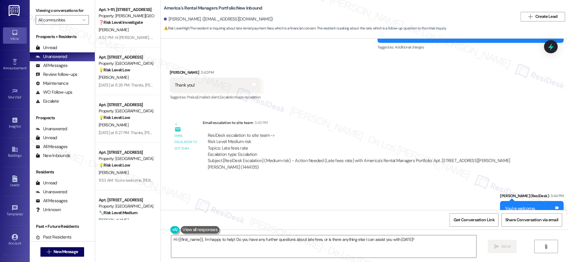
scroll to position [375, 0]
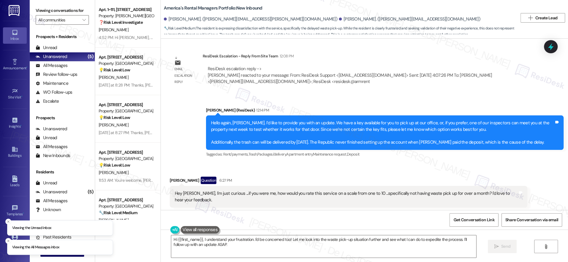
scroll to position [1000, 0]
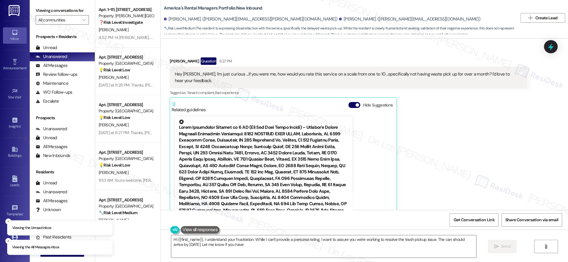
scroll to position [974, 0]
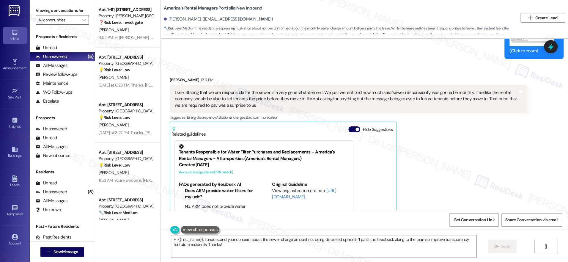
scroll to position [1026, 0]
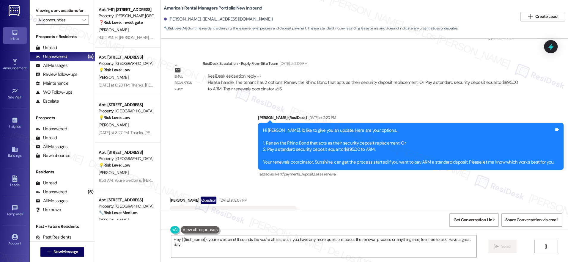
scroll to position [678, 0]
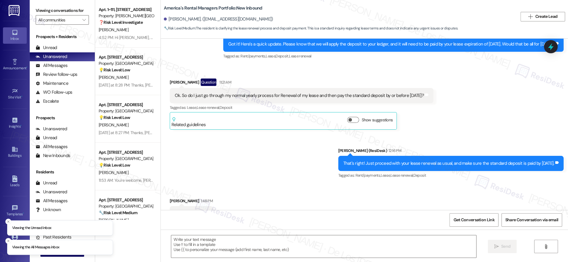
scroll to position [1366, 0]
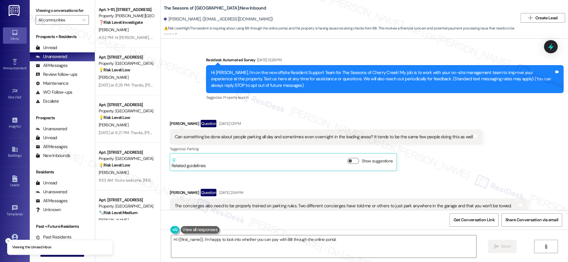
scroll to position [1837, 0]
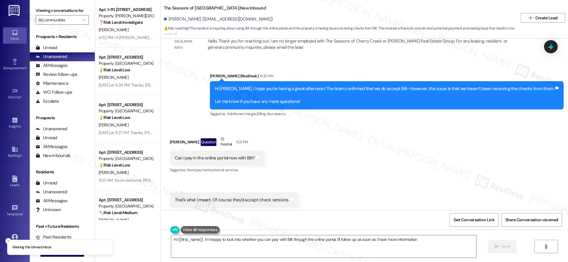
type textarea "Hi {{first_name}}, I'm happy to look into whether you can pay with Bilt through…"
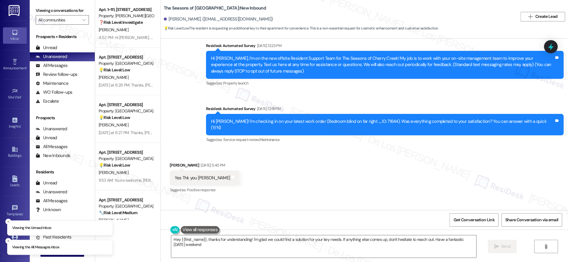
type textarea "Hey {{first_name}}, thanks for understanding! I'm glad we could find a solution…"
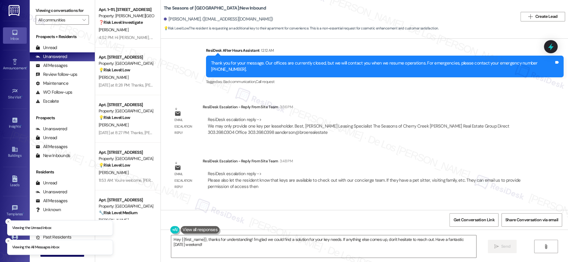
scroll to position [575, 0]
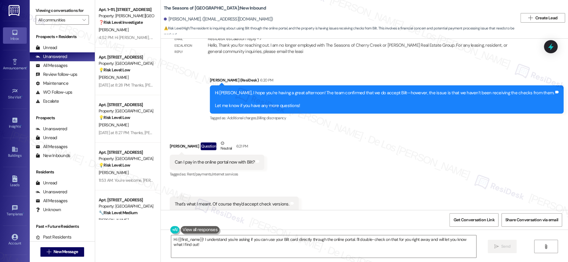
scroll to position [1832, 0]
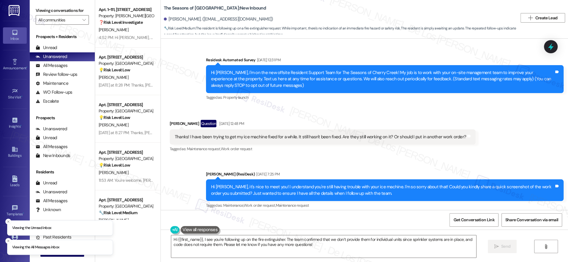
scroll to position [1306, 0]
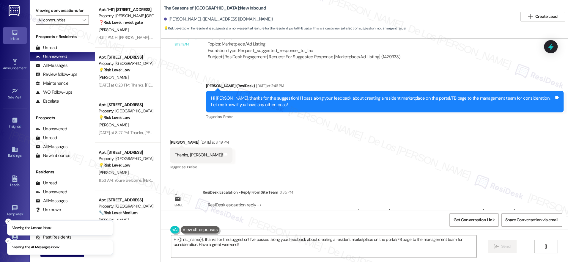
scroll to position [262, 0]
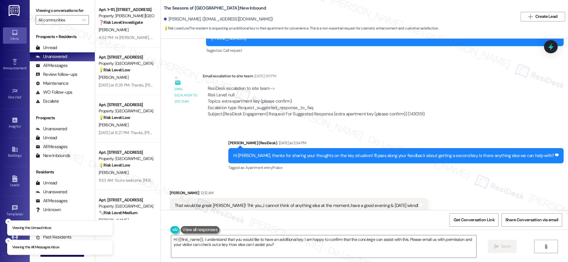
scroll to position [575, 0]
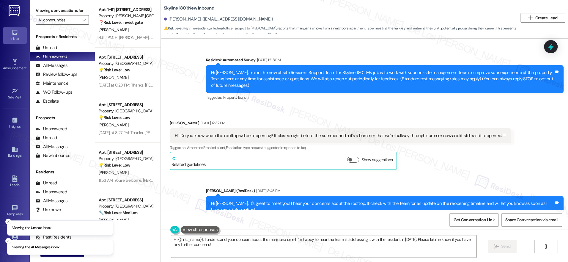
scroll to position [2550, 0]
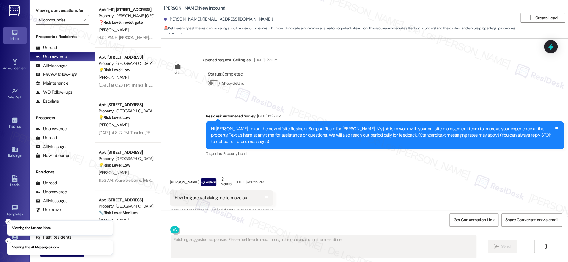
scroll to position [230, 0]
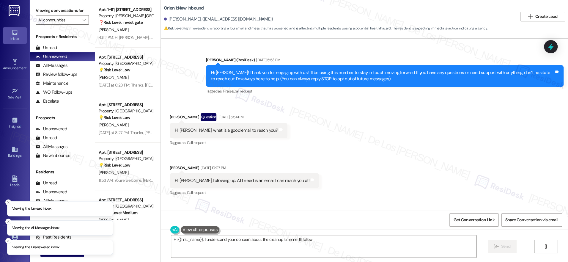
scroll to position [1166, 0]
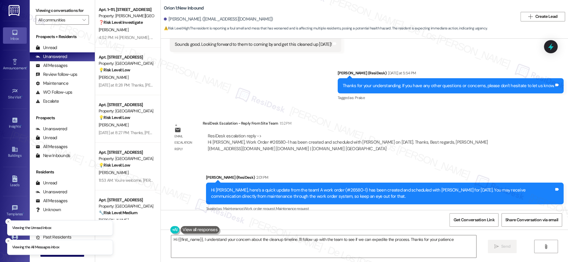
type textarea "Hi {{first_name}}, I understand your concern about the cleanup timeline. I'll f…"
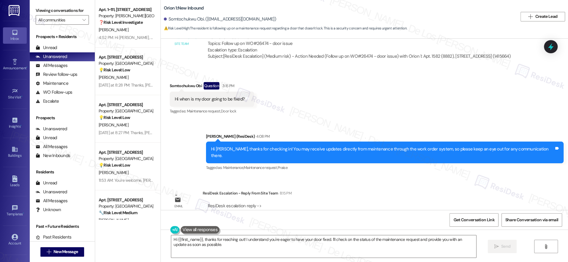
scroll to position [596, 0]
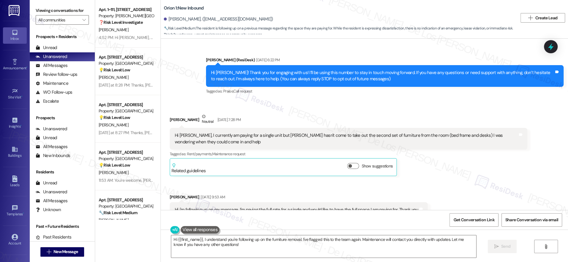
scroll to position [341, 0]
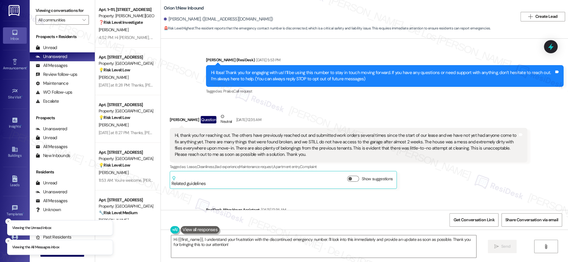
scroll to position [697, 0]
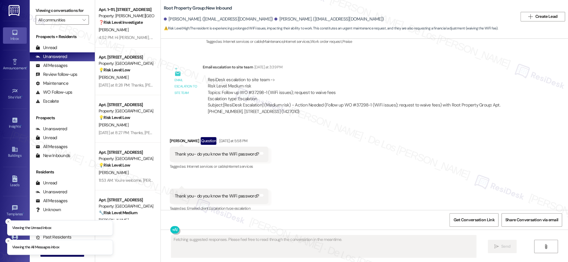
scroll to position [1789, 0]
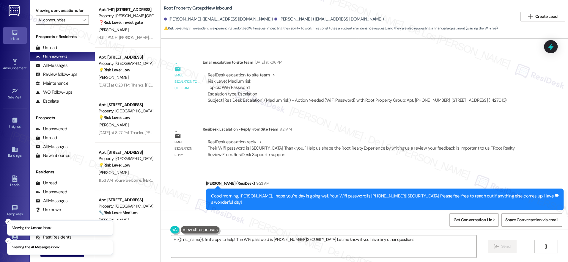
type textarea "Hi {{first_name}}, I'm happy to help! The WiFi password is [PHONE_NUMBER][SECUR…"
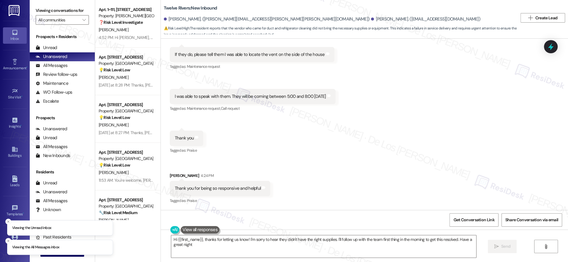
type textarea "Hi {{first_name}}, thanks for letting us know! I'm sorry to hear they didn't ha…"
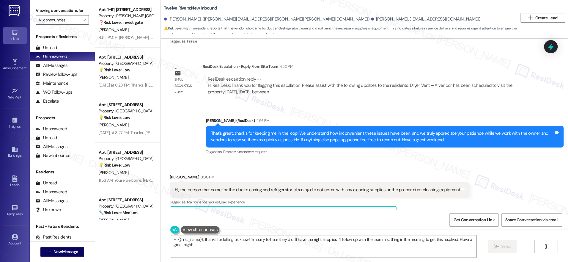
scroll to position [712, 0]
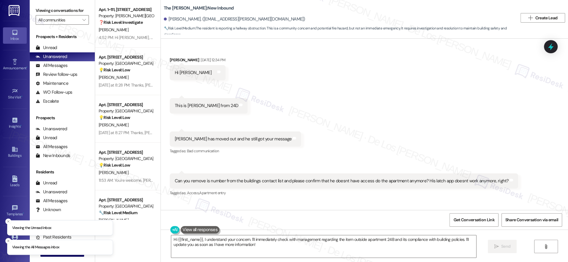
scroll to position [9175, 0]
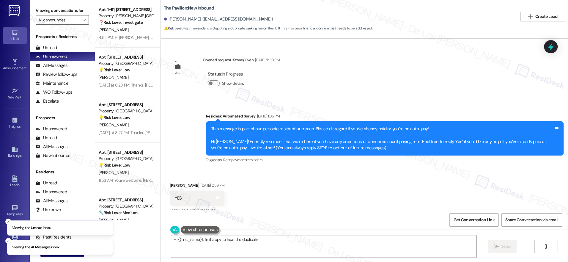
scroll to position [1256, 0]
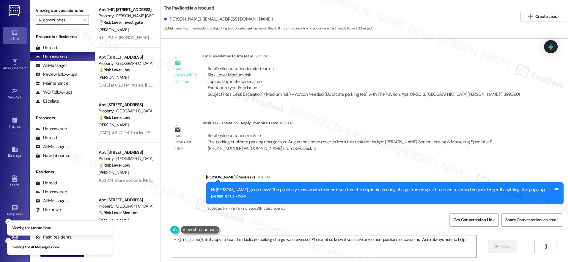
type textarea "Hi {{first_name}}, I'm happy to hear the duplicate parking charge was reversed!…"
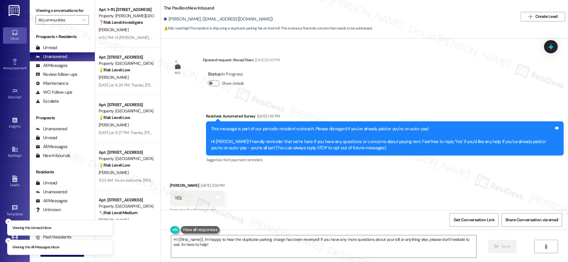
scroll to position [1256, 0]
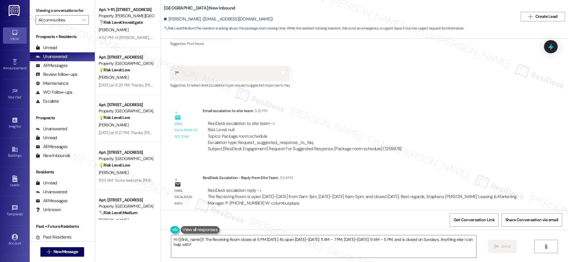
scroll to position [9857, 0]
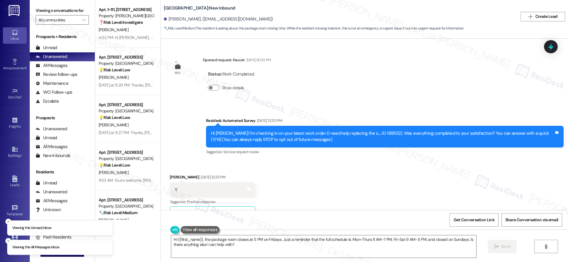
scroll to position [9235, 0]
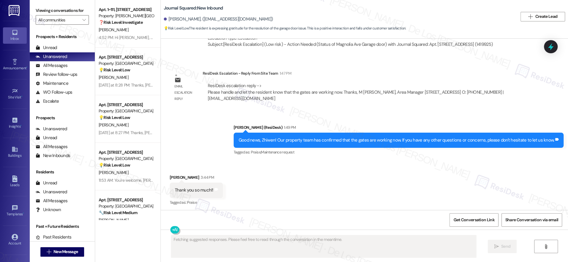
scroll to position [695, 0]
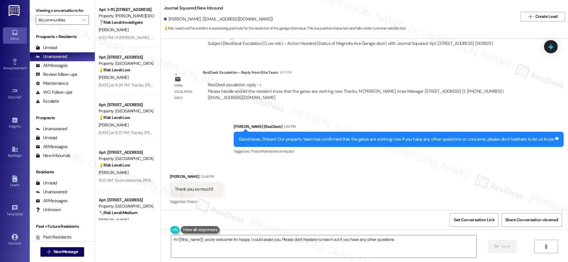
type textarea "Hi {{first_name}}, you're welcome! I'm happy I could assist you. Please don't h…"
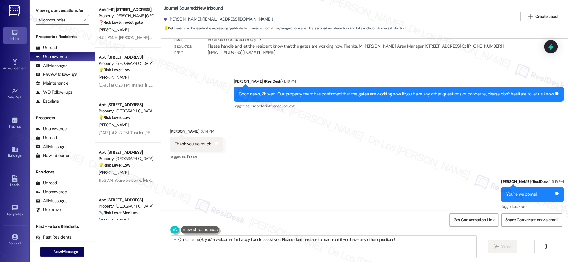
scroll to position [739, 0]
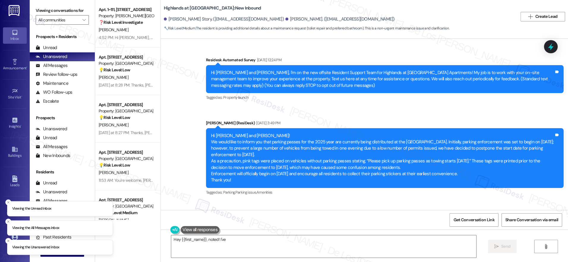
scroll to position [7050, 0]
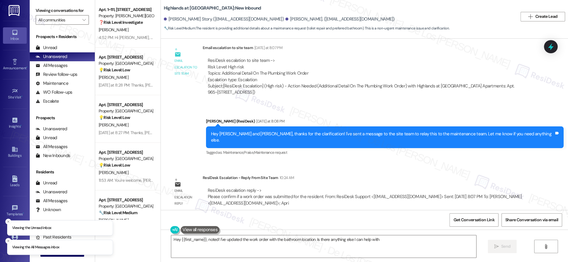
type textarea "Hey {{first_name}}, noted! I've updated the work order with the bathroom locati…"
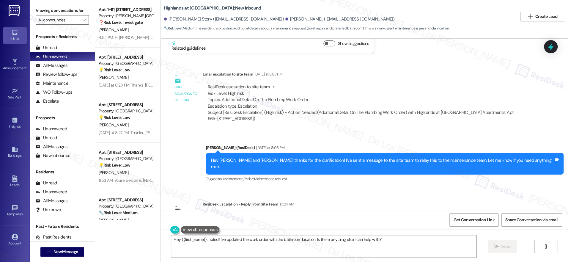
scroll to position [7020, 0]
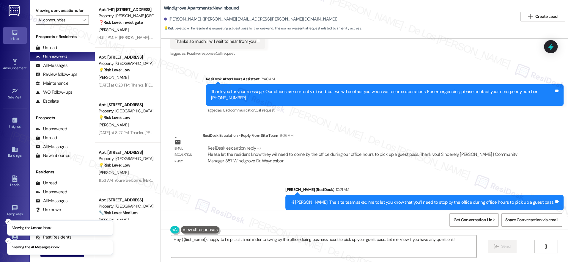
scroll to position [483, 0]
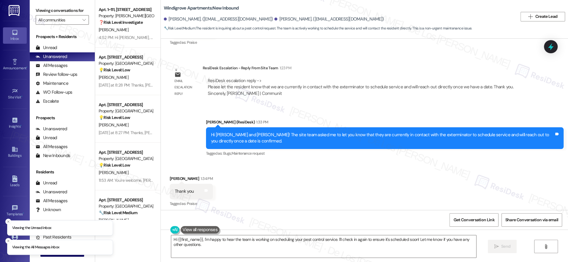
scroll to position [1027, 0]
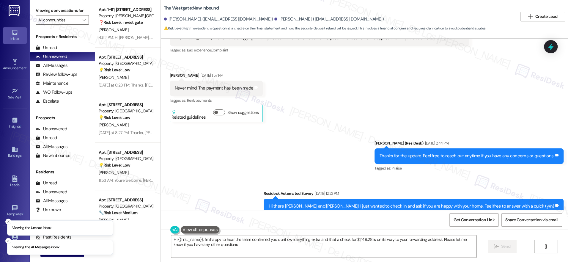
type textarea "Hi {{first_name}}, I'm happy to hear the team confirmed you don't owe anything …"
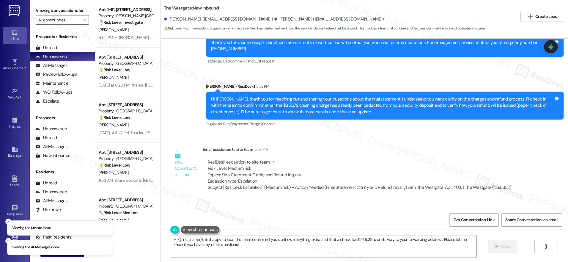
scroll to position [1876, 0]
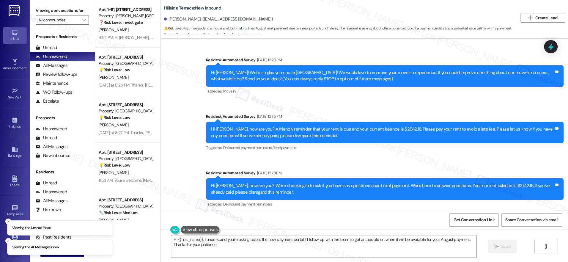
scroll to position [700, 0]
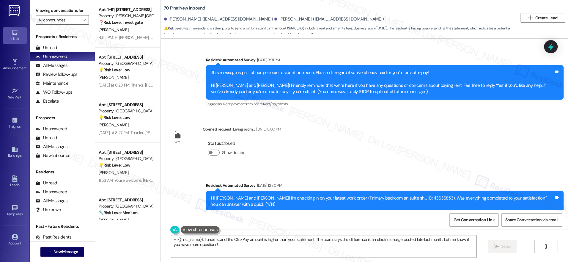
scroll to position [1950, 0]
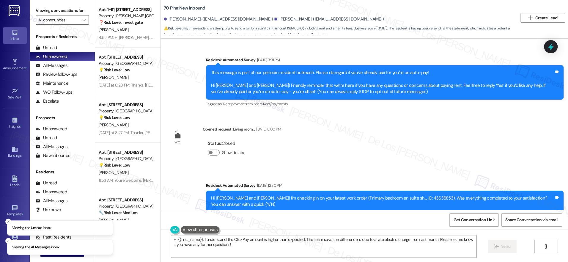
scroll to position [1950, 0]
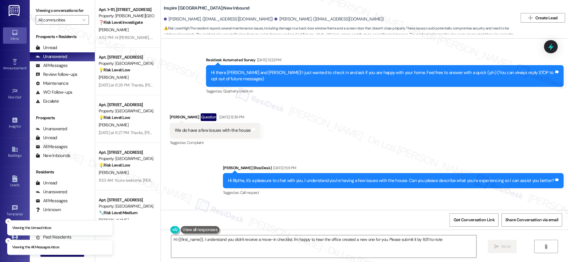
scroll to position [730, 0]
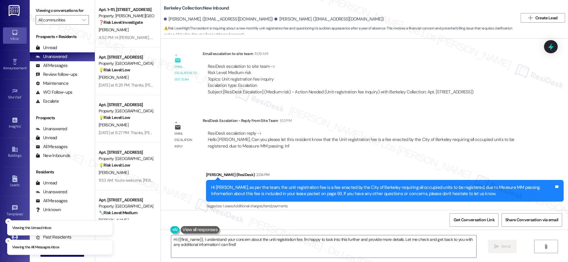
scroll to position [655, 0]
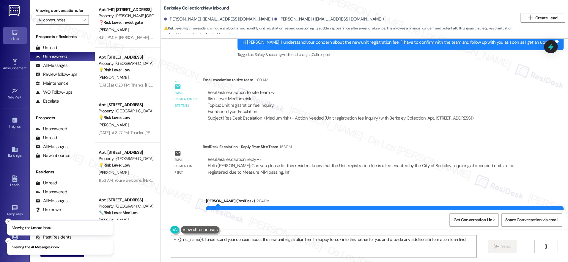
scroll to position [655, 0]
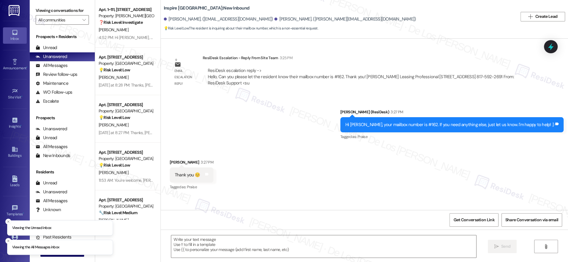
scroll to position [629, 0]
